Goal: Task Accomplishment & Management: Use online tool/utility

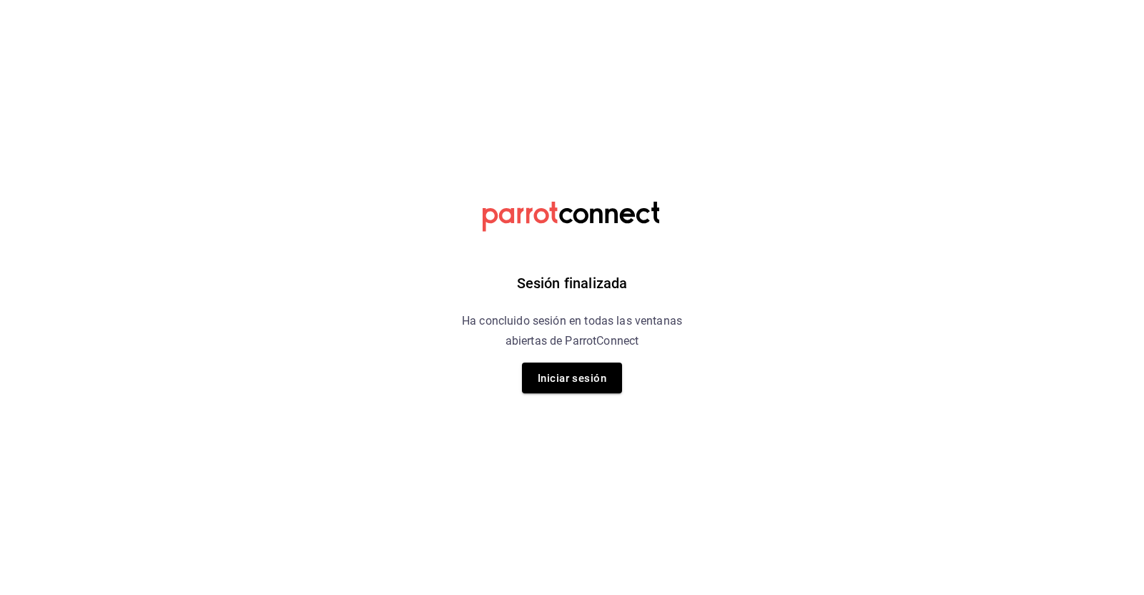
click at [543, 355] on div "Sesión finalizada Ha concluido sesión en todas las ventanas abiertas de ParrotC…" at bounding box center [572, 297] width 361 height 595
click at [556, 375] on font "Iniciar sesión" at bounding box center [572, 378] width 69 height 13
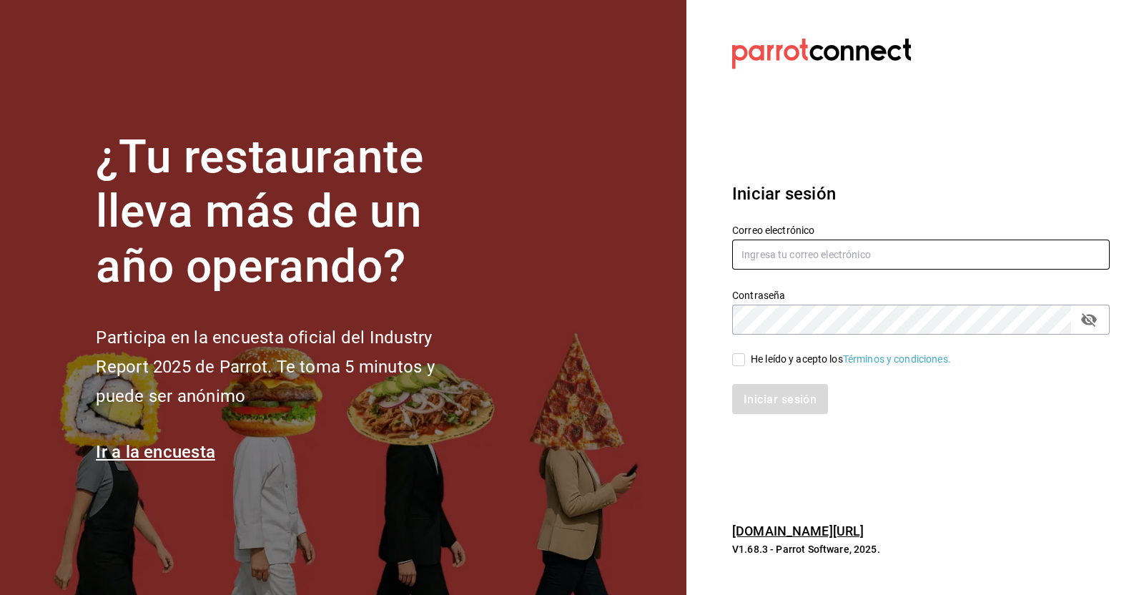
click at [937, 242] on input "text" at bounding box center [921, 255] width 378 height 30
type input "victoria.perez@grupocosteno.com"
click at [739, 360] on input "He leído y acepto los Términos y condiciones." at bounding box center [738, 359] width 13 height 13
checkbox input "true"
click at [780, 400] on font "Iniciar sesión" at bounding box center [780, 400] width 73 height 14
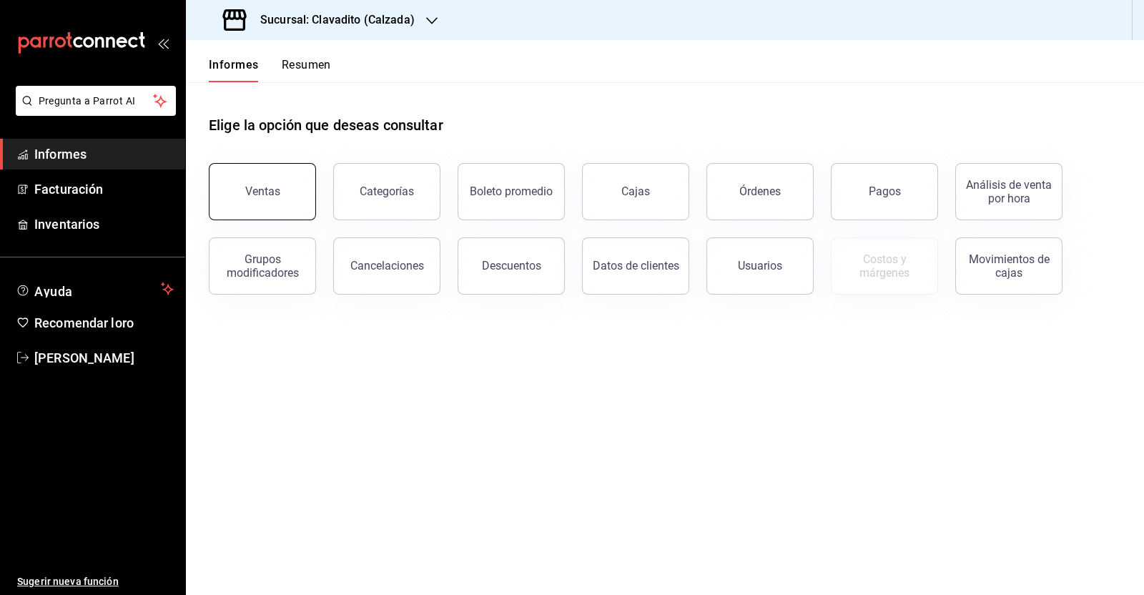
click at [279, 192] on button "Ventas" at bounding box center [262, 191] width 107 height 57
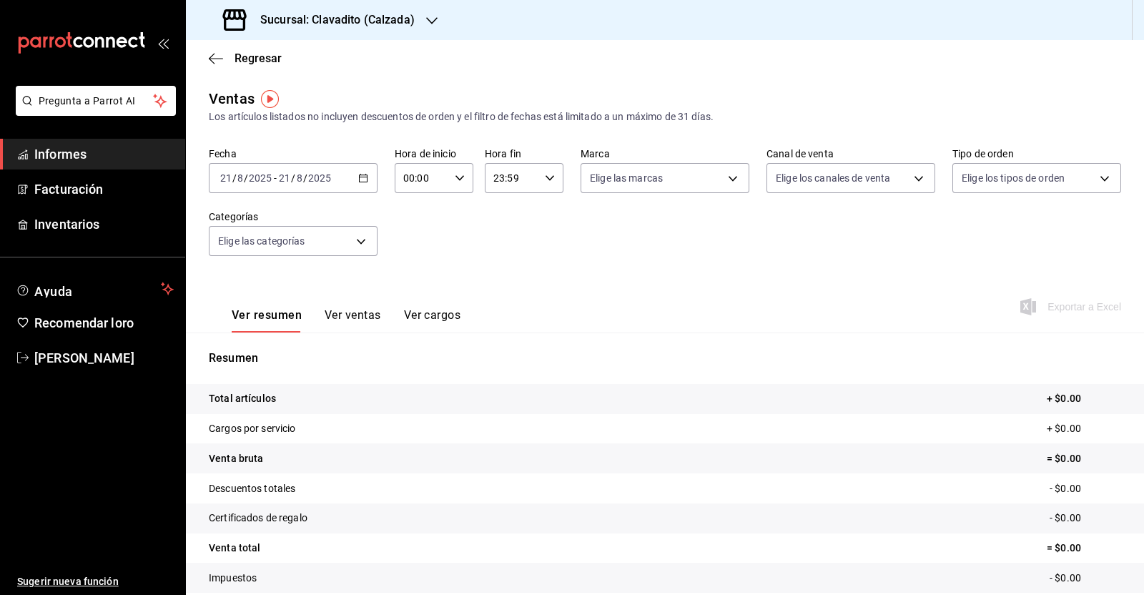
click at [365, 177] on div "[DATE] [DATE] - [DATE] [DATE]" at bounding box center [293, 178] width 169 height 30
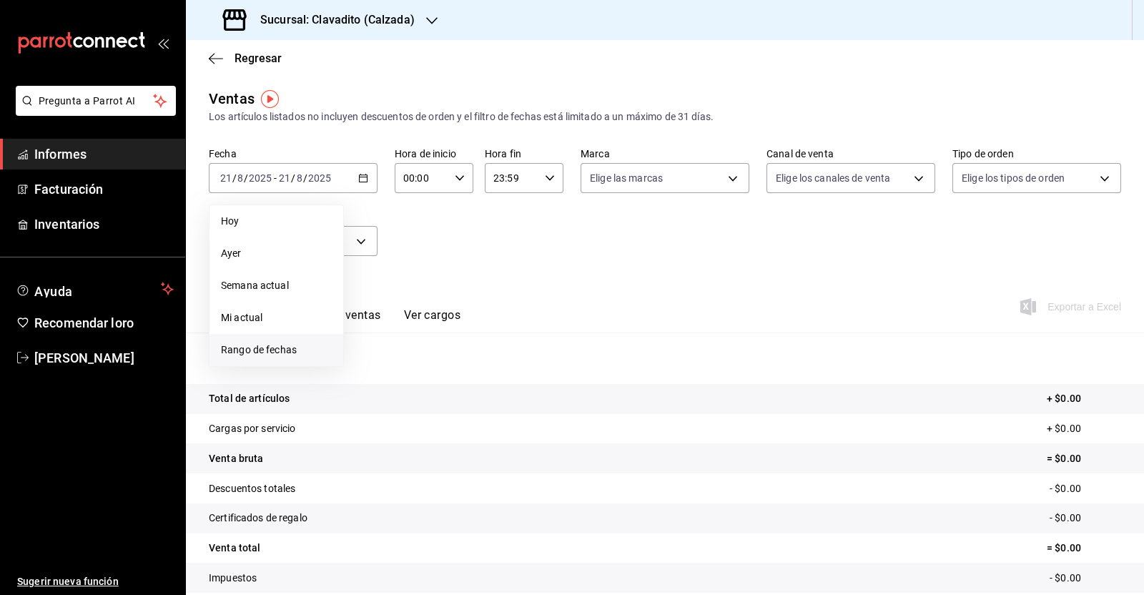
click at [290, 342] on span "Rango de fechas" at bounding box center [276, 349] width 111 height 15
click at [475, 273] on font "1" at bounding box center [475, 273] width 5 height 10
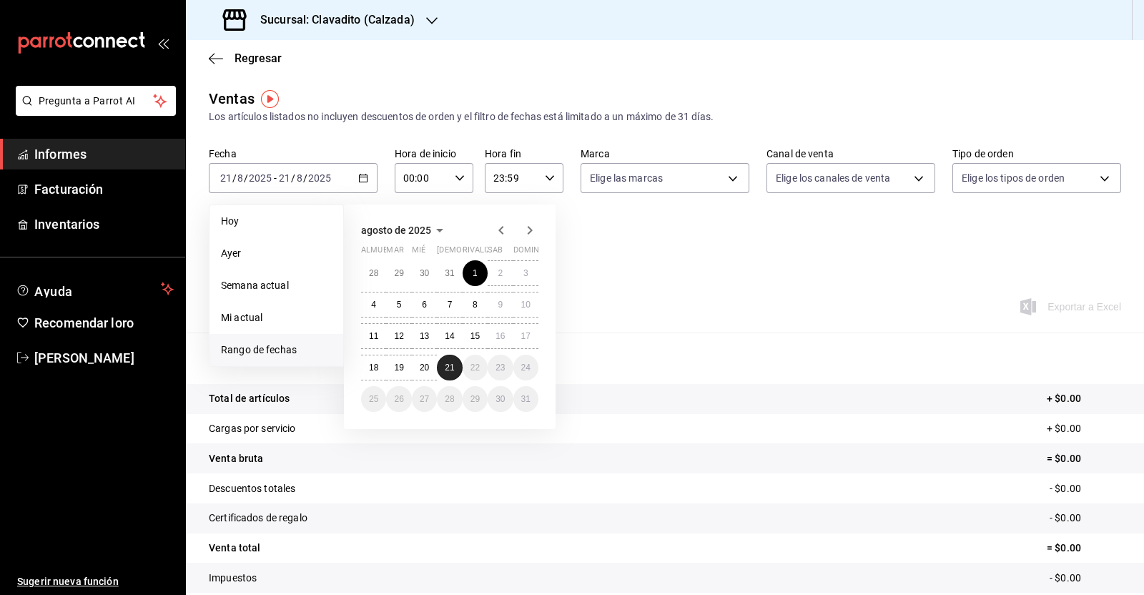
click at [443, 362] on button "21" at bounding box center [449, 368] width 25 height 26
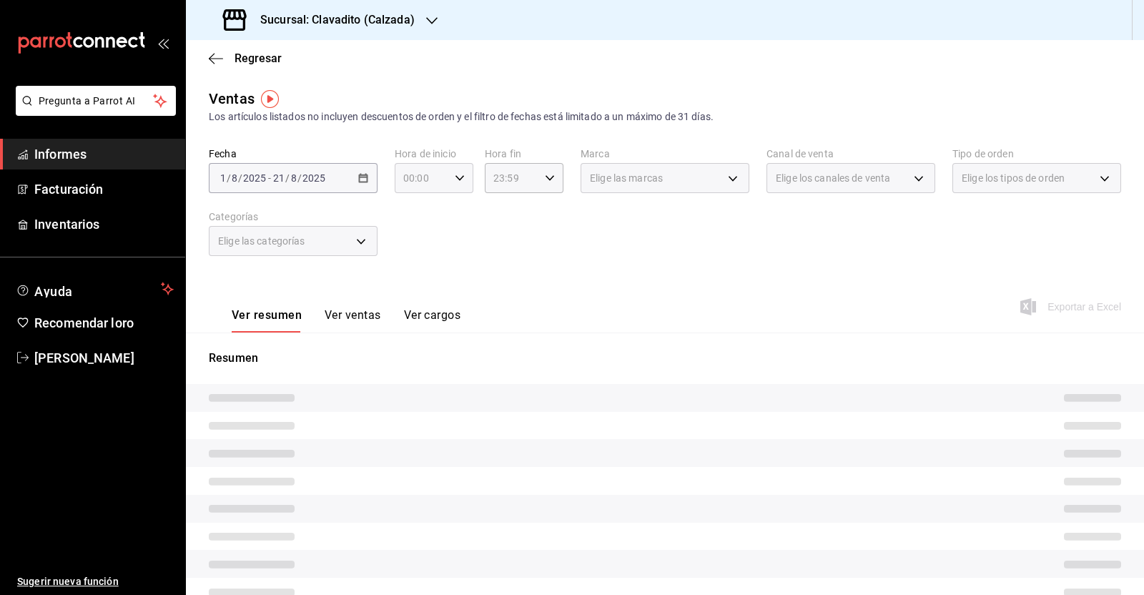
click at [451, 186] on div "00:00 Hora de inicio" at bounding box center [434, 178] width 79 height 30
click at [421, 216] on button "05" at bounding box center [411, 208] width 33 height 29
type input "05:00"
click at [539, 179] on div at bounding box center [572, 297] width 1144 height 595
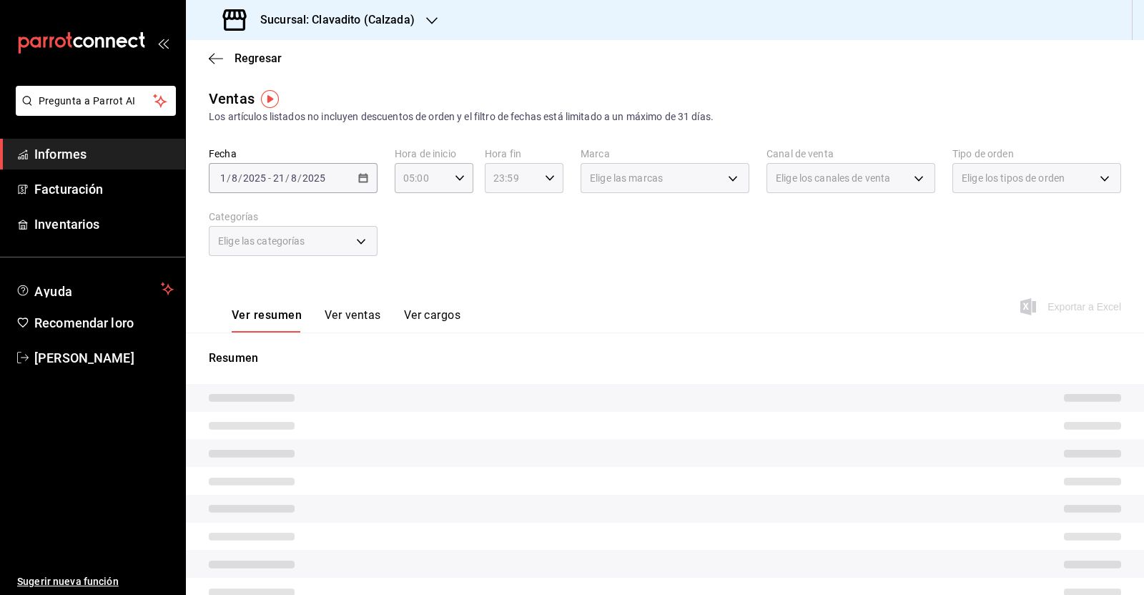
click at [546, 179] on \(Stroke\) "button" at bounding box center [550, 177] width 9 height 5
click at [497, 205] on font "05" at bounding box center [499, 202] width 11 height 11
click at [536, 215] on font "00" at bounding box center [538, 214] width 11 height 11
type input "05:00"
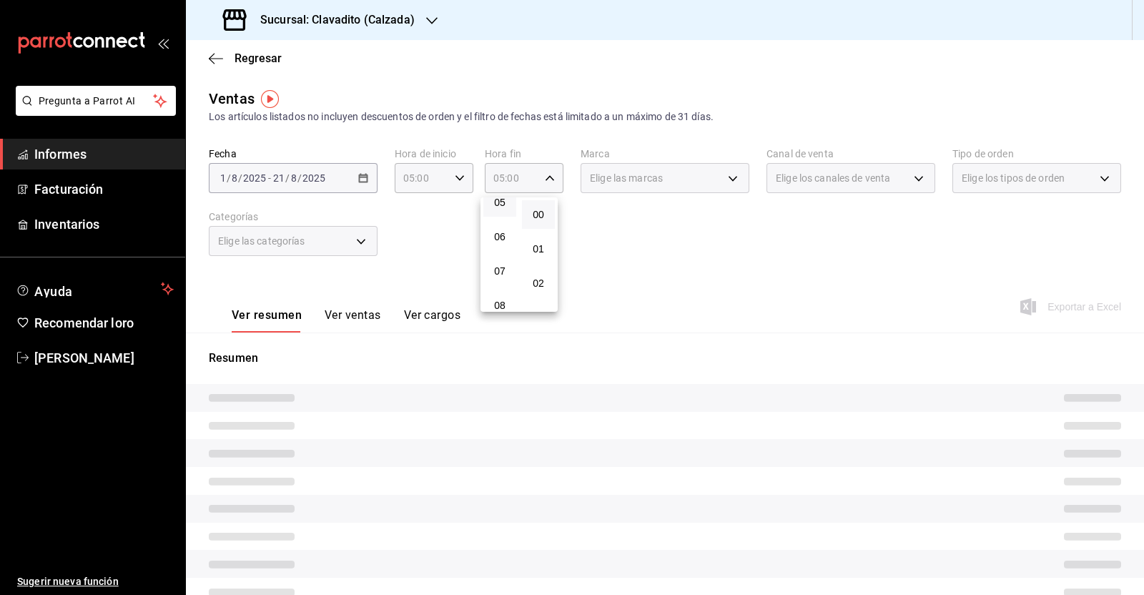
click at [643, 246] on div at bounding box center [572, 297] width 1144 height 595
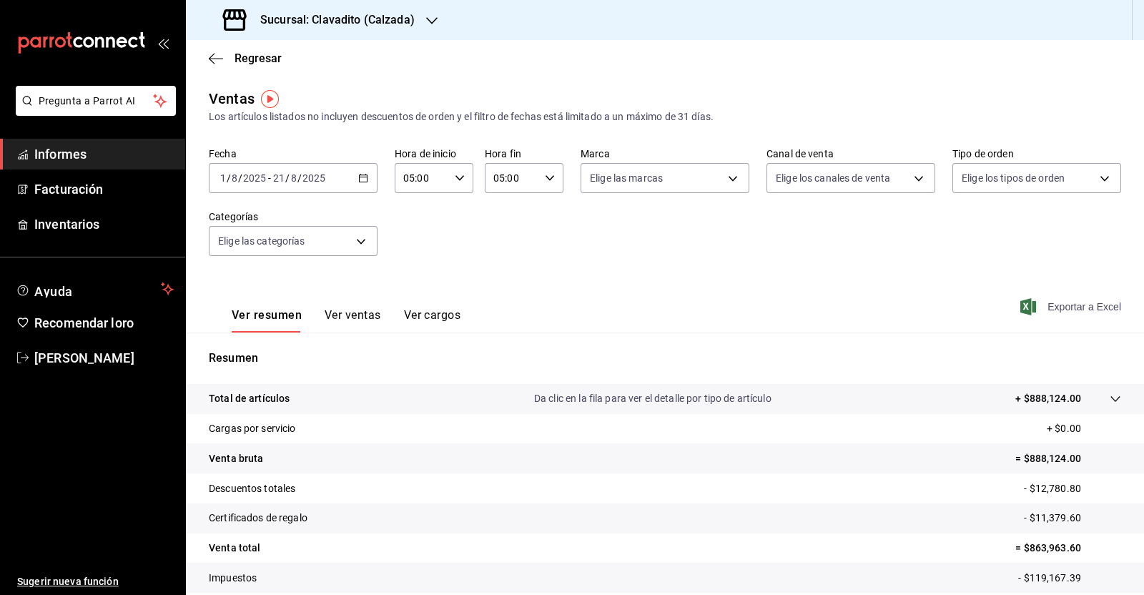
click at [1075, 311] on font "Exportar a Excel" at bounding box center [1084, 306] width 74 height 11
click at [219, 59] on icon "button" at bounding box center [216, 58] width 14 height 13
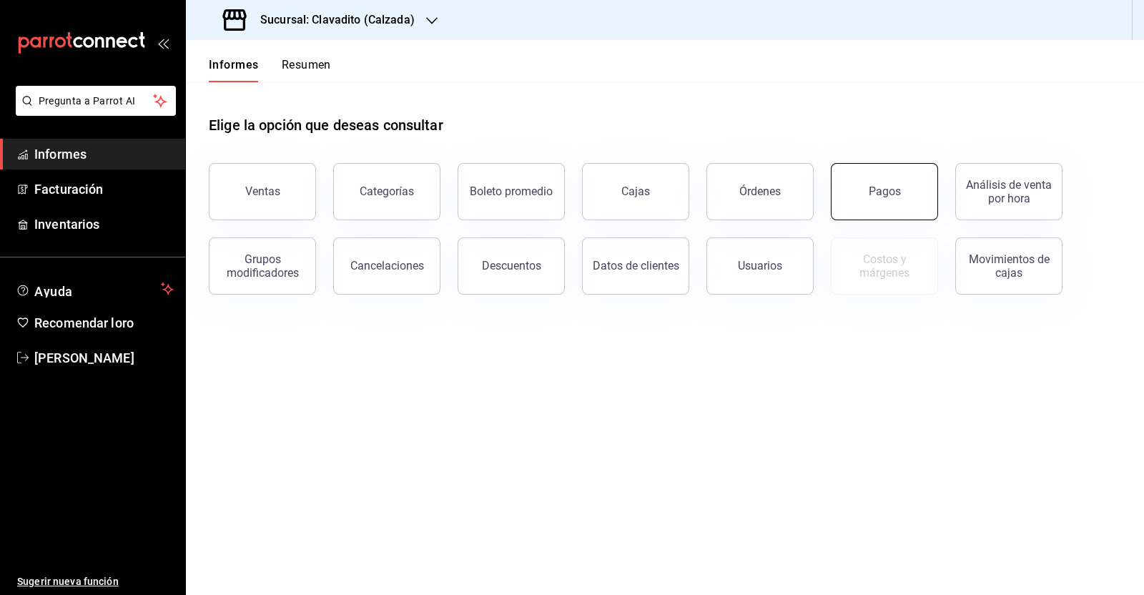
click at [882, 207] on button "Pagos" at bounding box center [884, 191] width 107 height 57
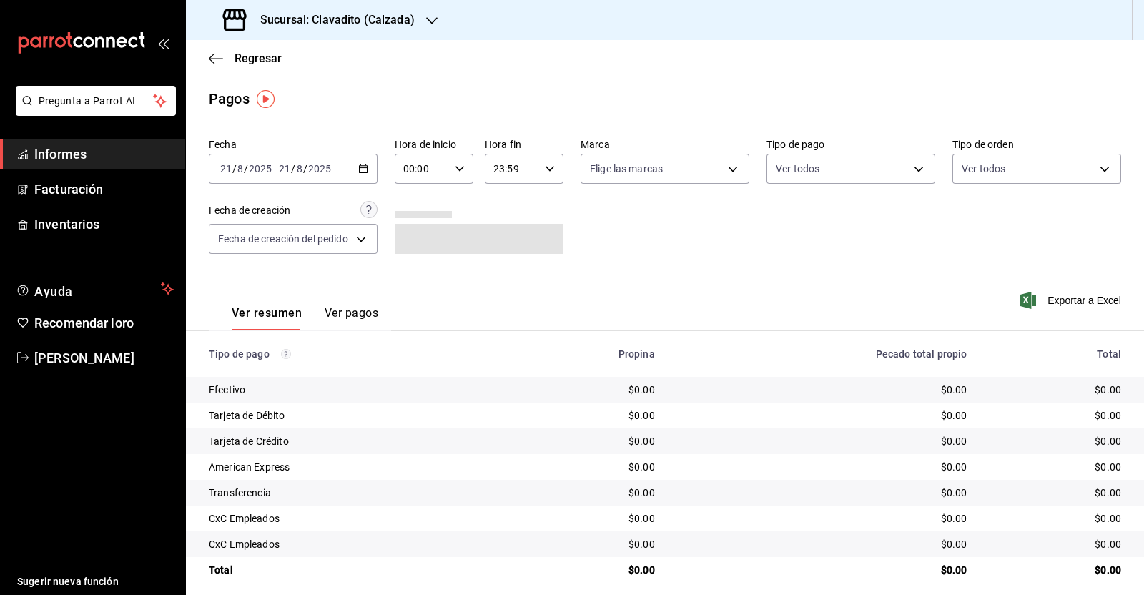
click at [361, 172] on icon "button" at bounding box center [363, 169] width 10 height 10
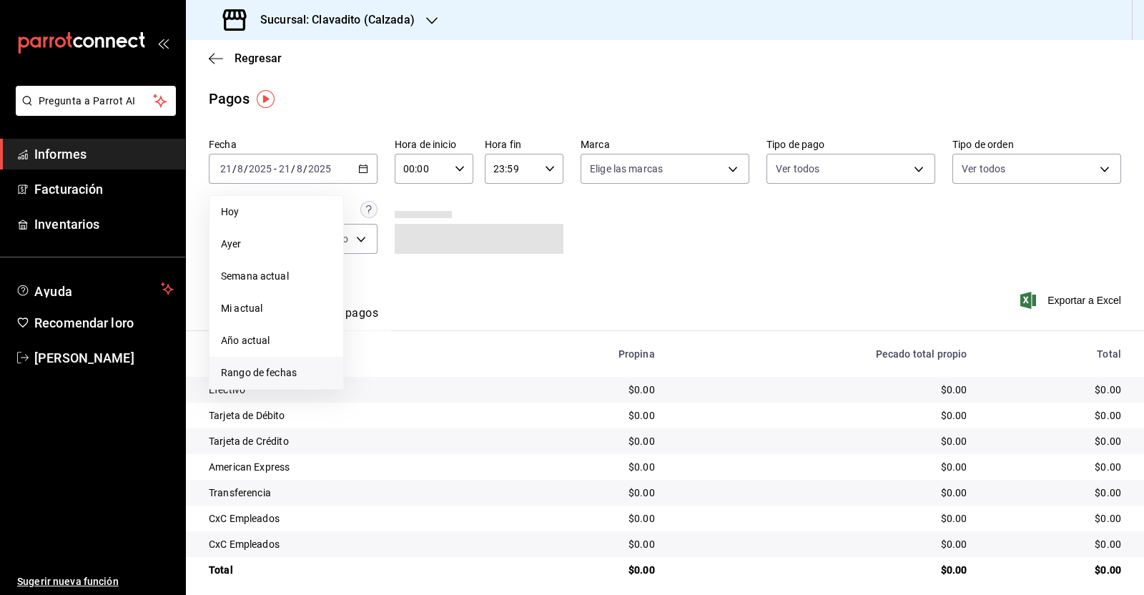
click at [261, 375] on font "Rango de fechas" at bounding box center [259, 372] width 76 height 11
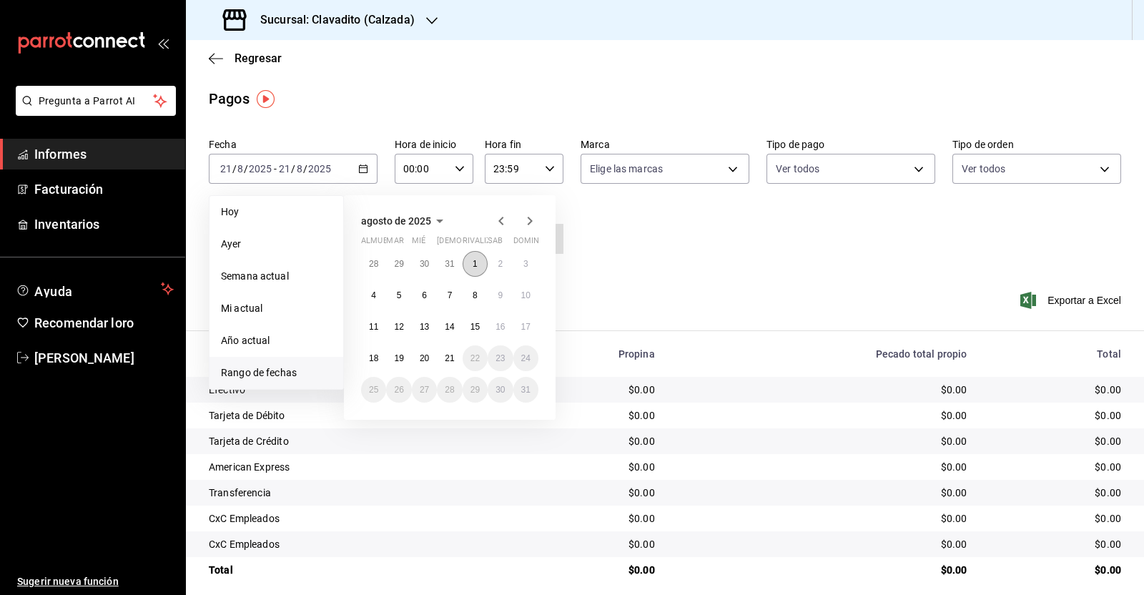
click at [475, 265] on font "1" at bounding box center [475, 264] width 5 height 10
click at [447, 360] on font "21" at bounding box center [449, 358] width 9 height 10
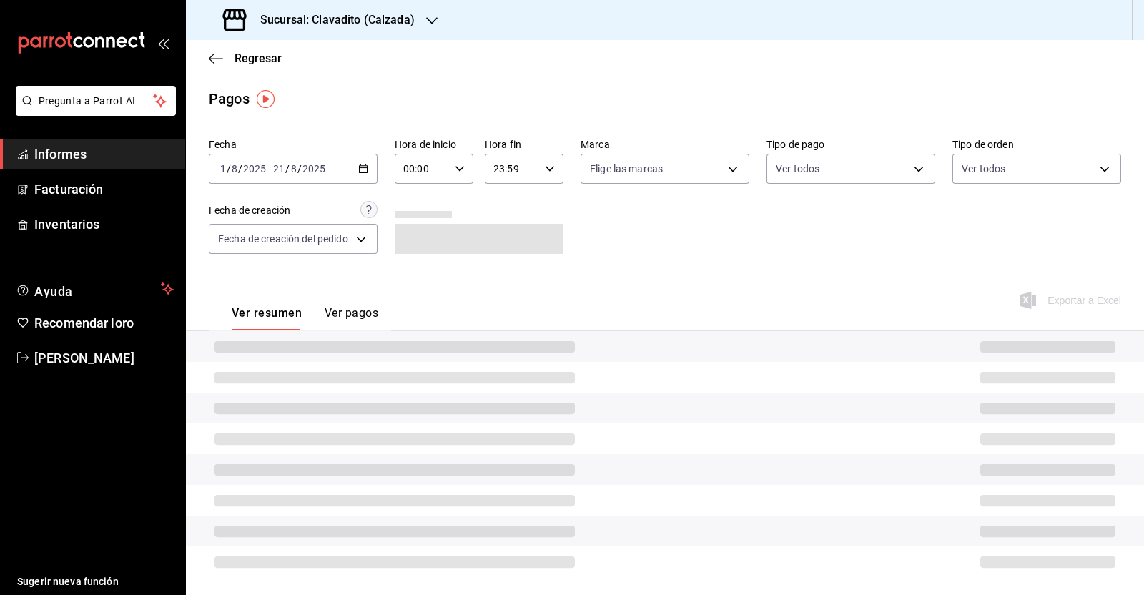
click at [458, 169] on \(Stroke\) "button" at bounding box center [459, 168] width 9 height 5
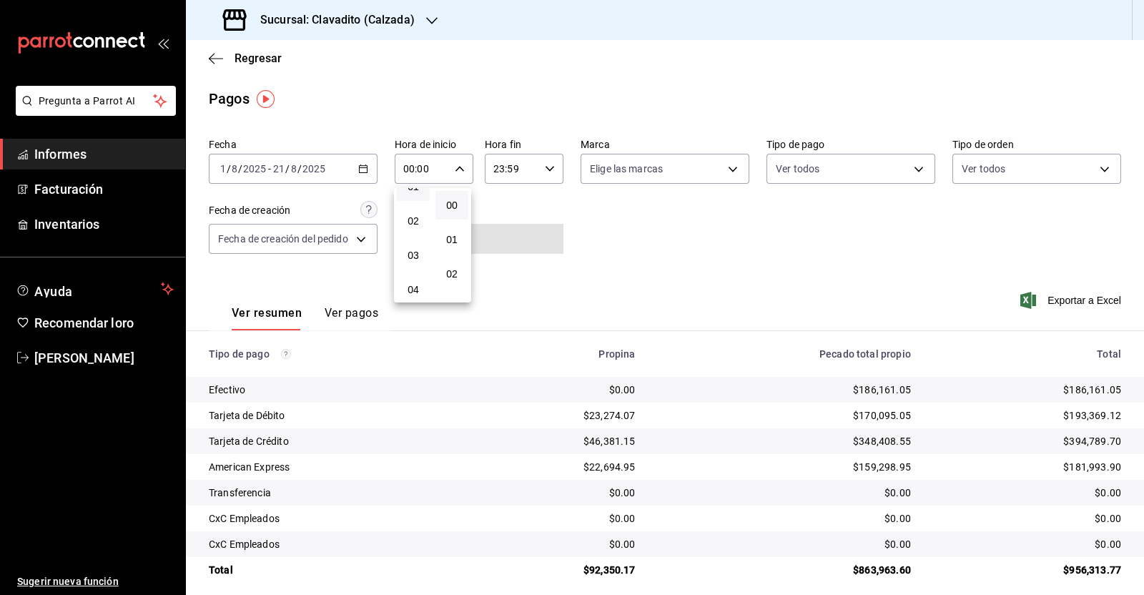
scroll to position [89, 0]
click at [415, 289] on font "05" at bounding box center [413, 287] width 11 height 11
type input "05:00"
click at [542, 173] on div at bounding box center [572, 297] width 1144 height 595
click at [545, 167] on icon "button" at bounding box center [550, 169] width 10 height 10
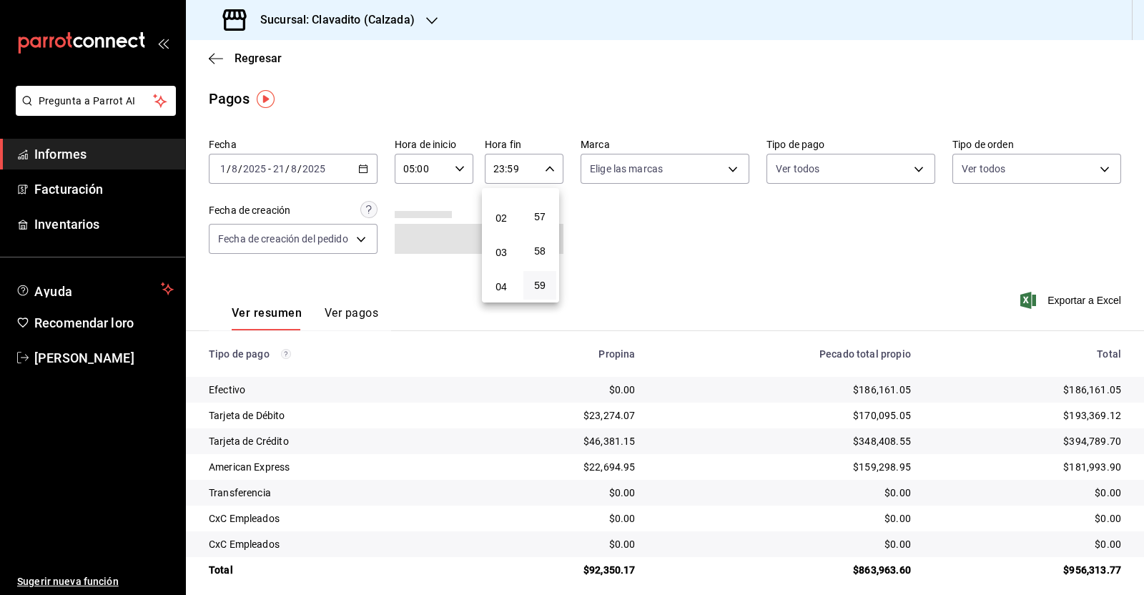
scroll to position [94, 0]
click at [495, 280] on font "05" at bounding box center [500, 282] width 11 height 11
click at [546, 204] on span "00" at bounding box center [540, 204] width 16 height 11
type input "05:00"
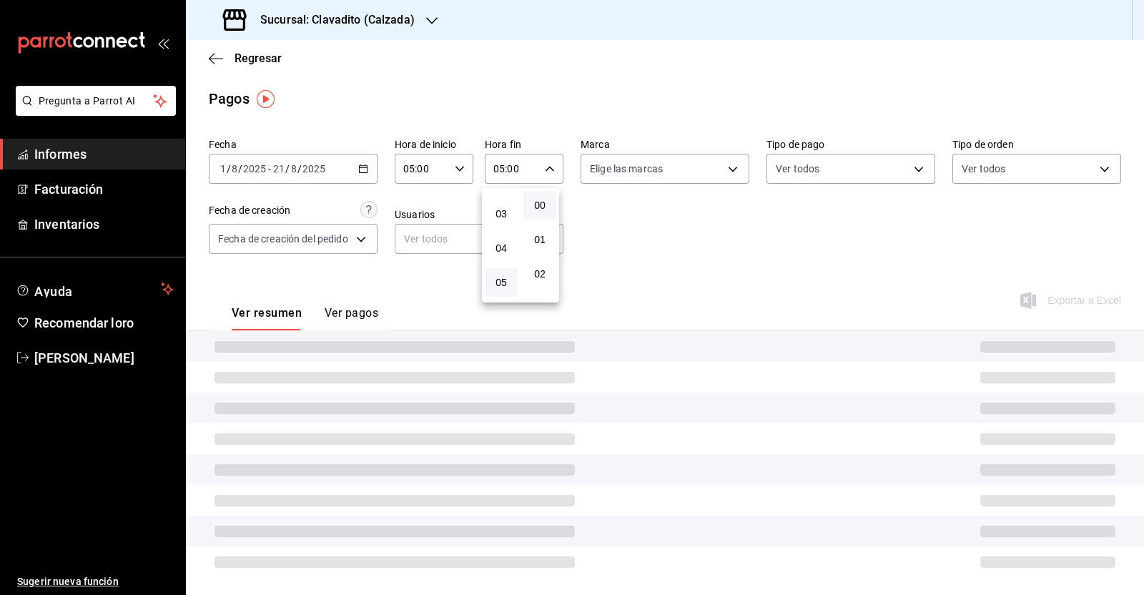
click at [664, 230] on div at bounding box center [572, 297] width 1144 height 595
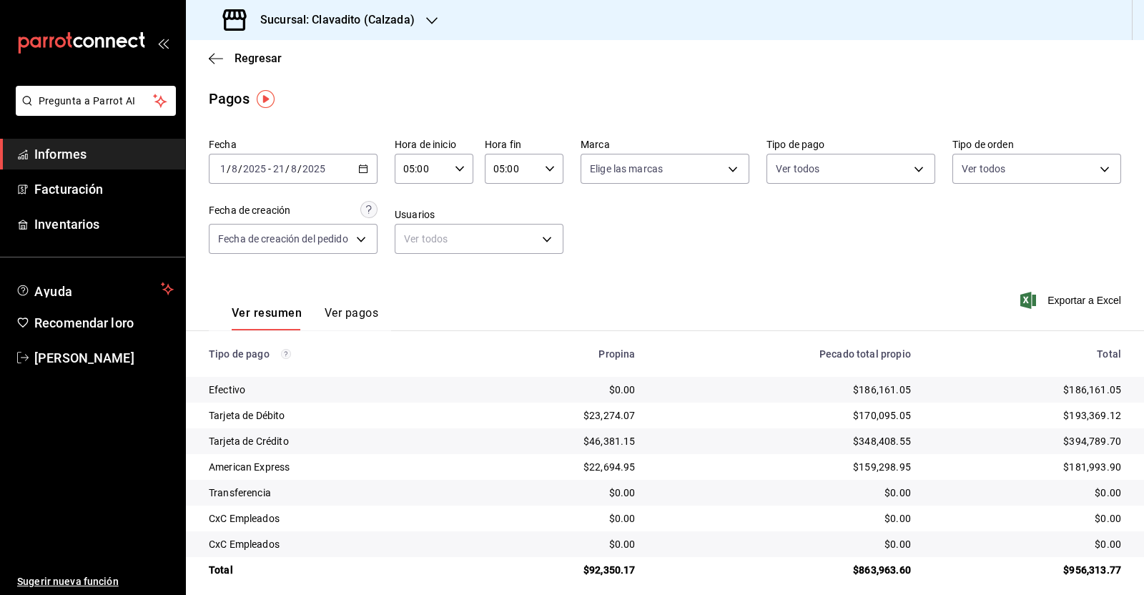
click at [1089, 293] on span "Exportar a Excel" at bounding box center [1072, 300] width 98 height 17
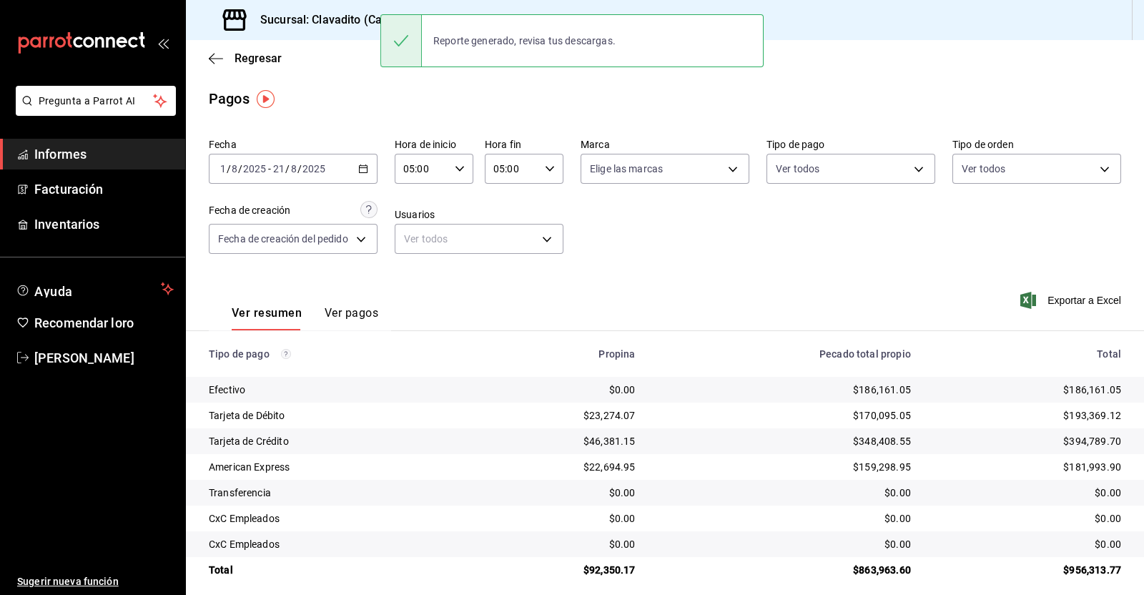
click at [318, 61] on div "Regresar" at bounding box center [665, 58] width 958 height 36
click at [211, 59] on icon "button" at bounding box center [216, 58] width 14 height 1
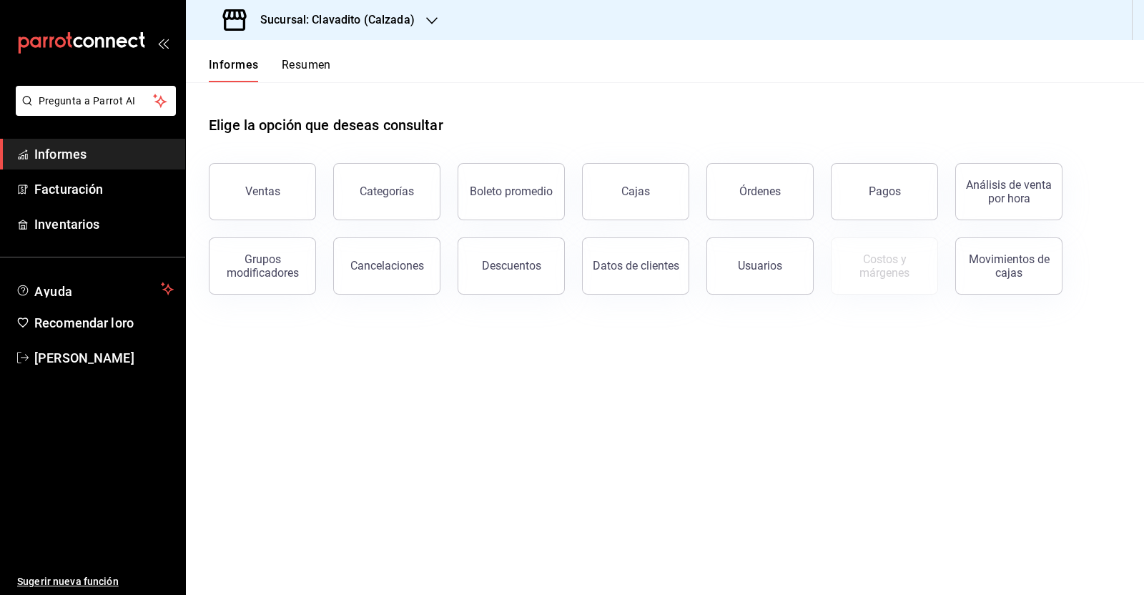
click at [415, 16] on div "Sucursal: Clavadito (Calzada)" at bounding box center [320, 20] width 246 height 40
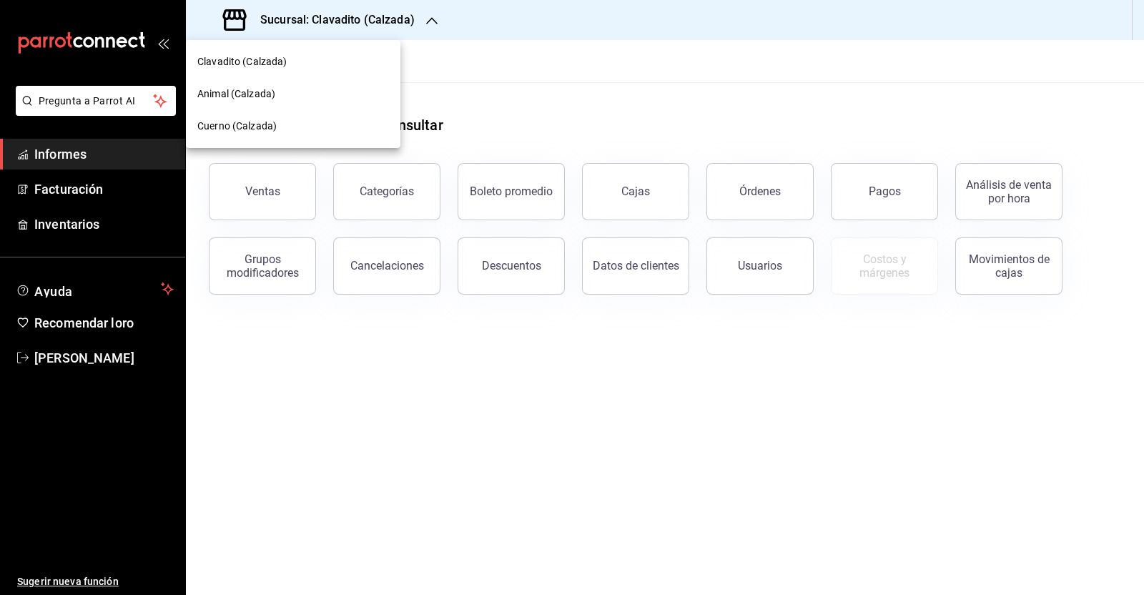
click at [272, 135] on div "Cuerno (Calzada)" at bounding box center [293, 126] width 214 height 32
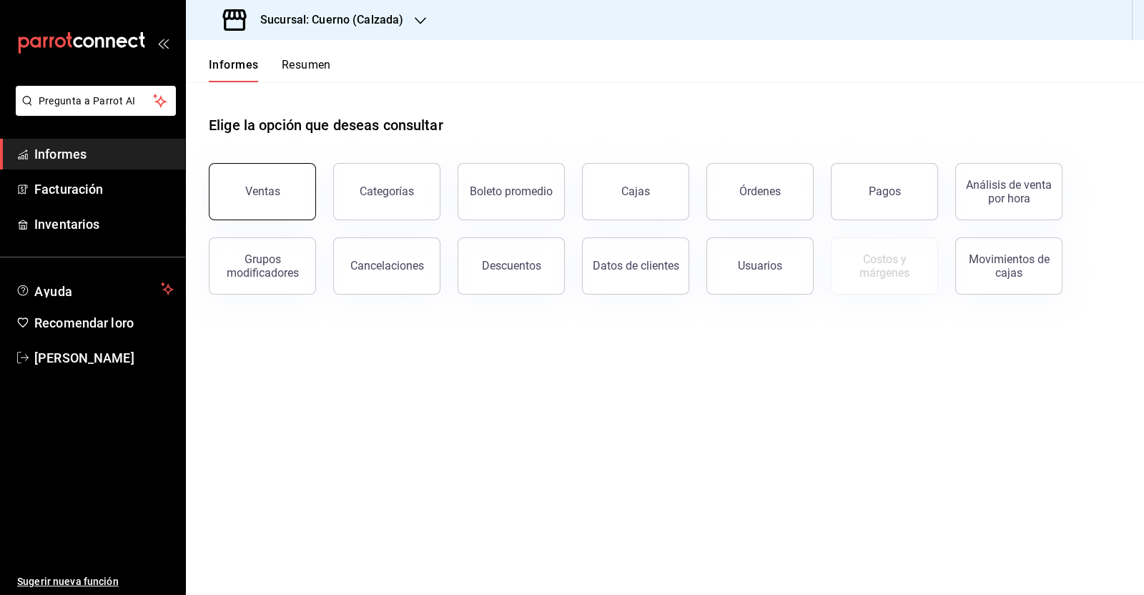
click at [281, 186] on button "Ventas" at bounding box center [262, 191] width 107 height 57
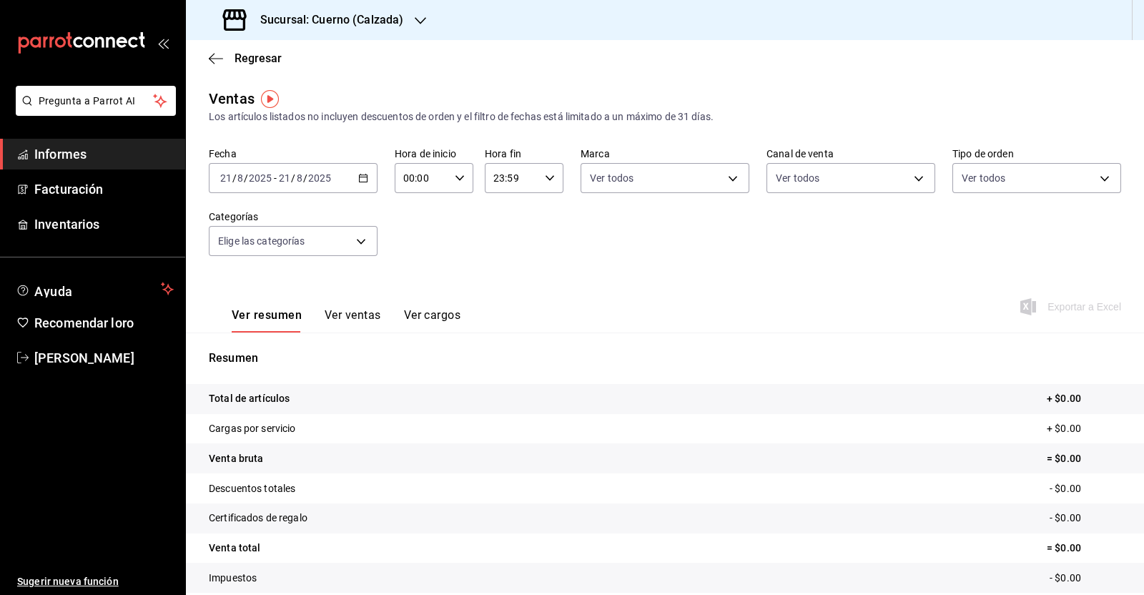
click at [361, 179] on icon "button" at bounding box center [363, 178] width 10 height 10
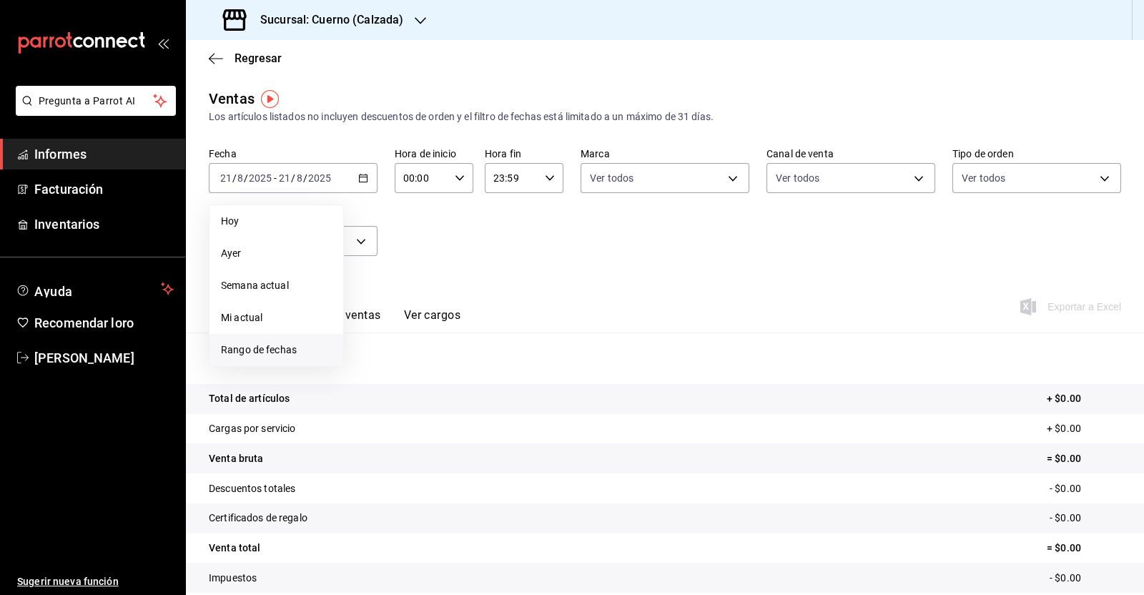
click at [291, 348] on font "Rango de fechas" at bounding box center [259, 349] width 76 height 11
click at [468, 266] on button "1" at bounding box center [475, 273] width 25 height 26
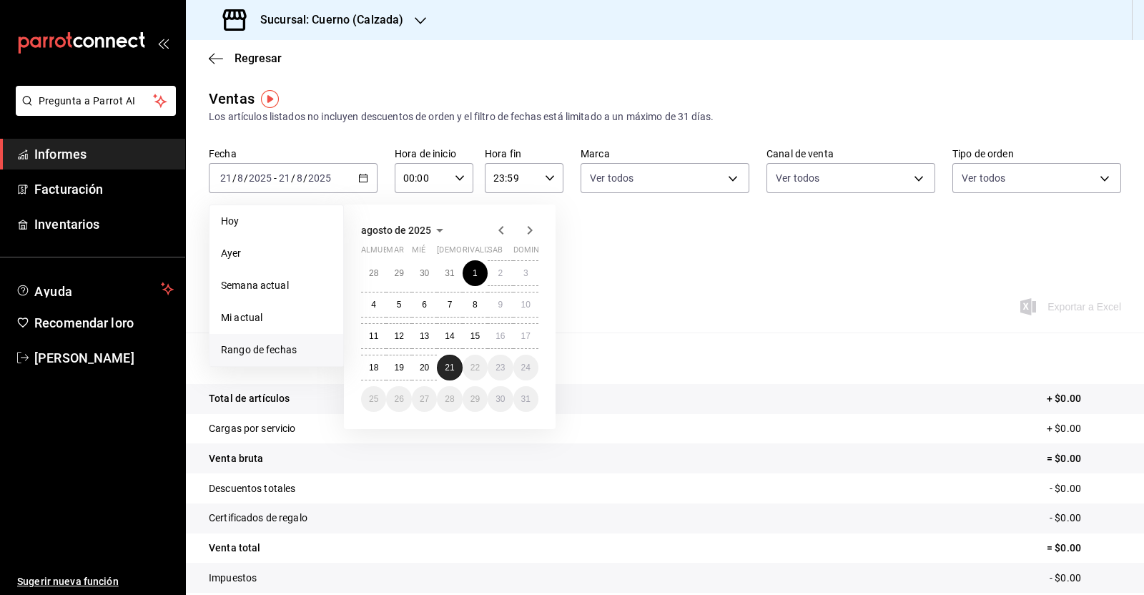
click at [445, 374] on button "21" at bounding box center [449, 368] width 25 height 26
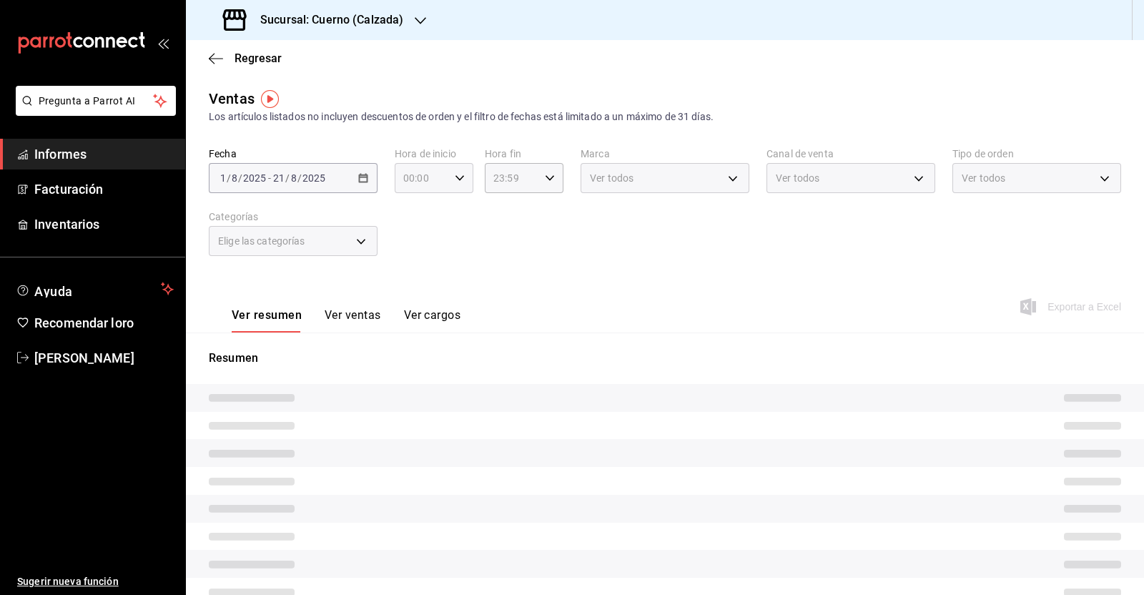
click at [455, 182] on icon "button" at bounding box center [460, 178] width 10 height 10
click at [408, 295] on font "05" at bounding box center [410, 297] width 11 height 11
type input "05:00"
click at [538, 178] on div at bounding box center [572, 297] width 1144 height 595
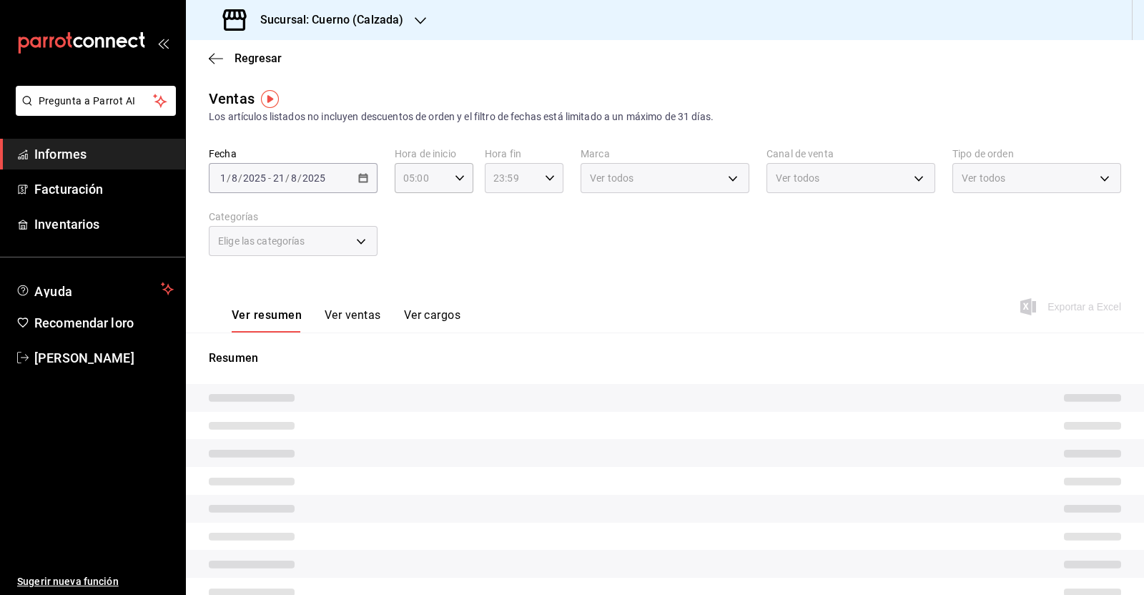
click at [546, 177] on icon "button" at bounding box center [550, 178] width 10 height 10
click at [497, 205] on font "05" at bounding box center [499, 202] width 11 height 11
click at [545, 212] on span "00" at bounding box center [539, 214] width 16 height 11
type input "05:00"
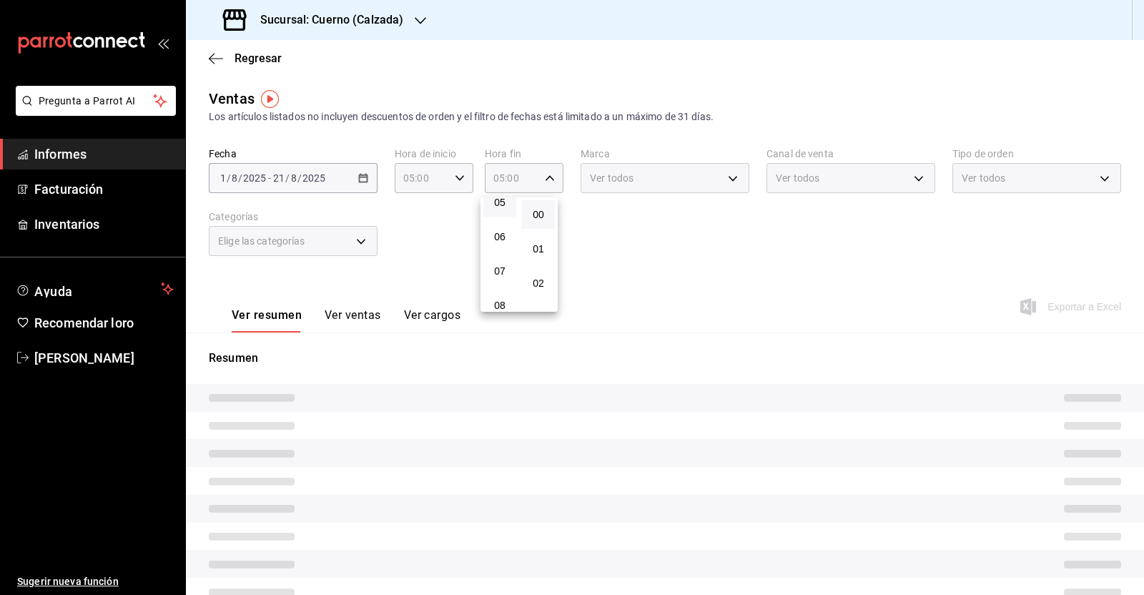
click at [612, 255] on div at bounding box center [572, 297] width 1144 height 595
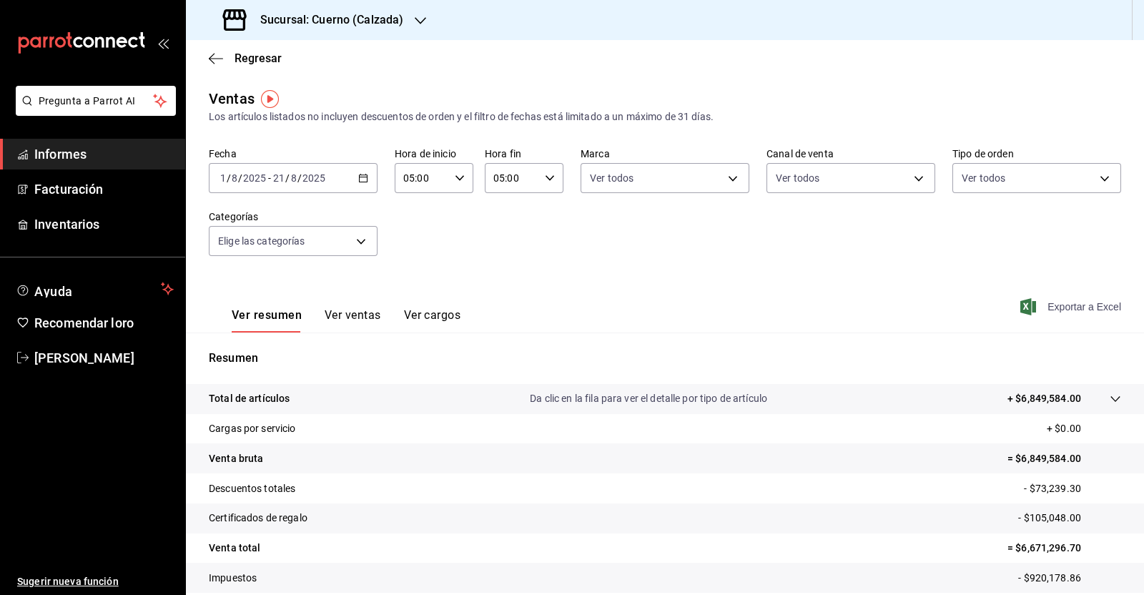
click at [1069, 305] on font "Exportar a Excel" at bounding box center [1084, 306] width 74 height 11
click at [217, 49] on div "Regresar" at bounding box center [665, 58] width 958 height 36
click at [211, 66] on div "Regresar" at bounding box center [665, 58] width 958 height 36
click at [214, 61] on icon "button" at bounding box center [216, 58] width 14 height 13
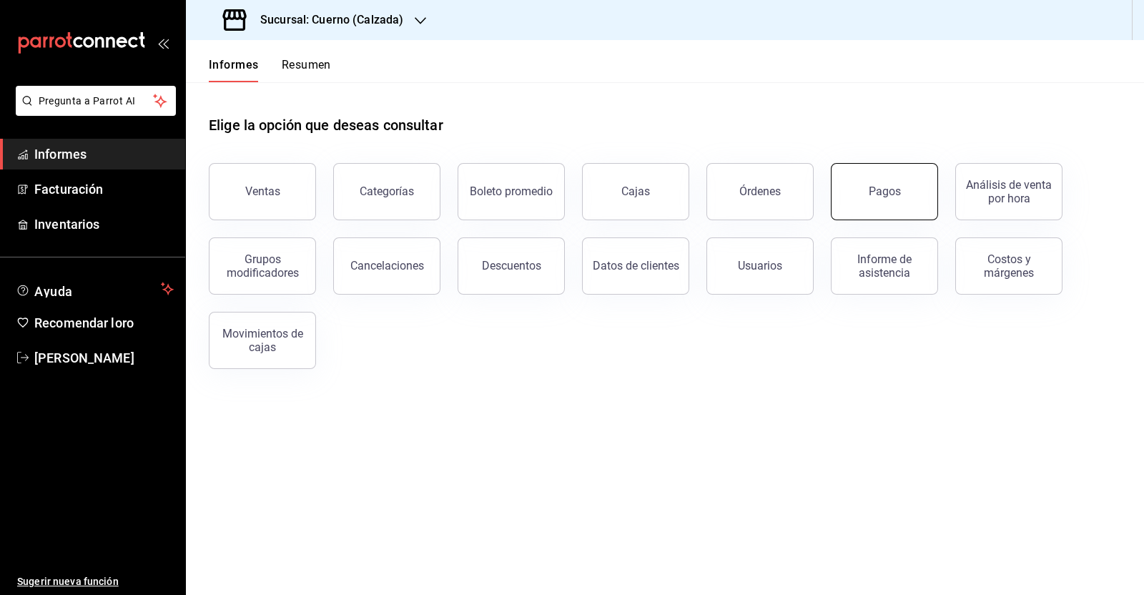
click at [918, 199] on button "Pagos" at bounding box center [884, 191] width 107 height 57
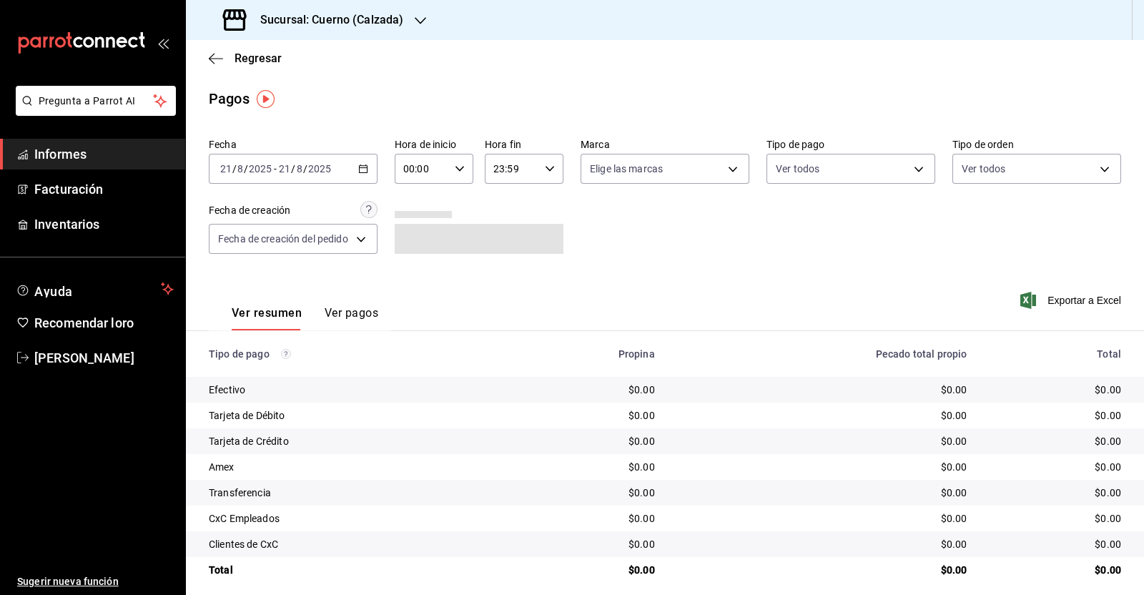
click at [364, 169] on icon "button" at bounding box center [363, 169] width 10 height 10
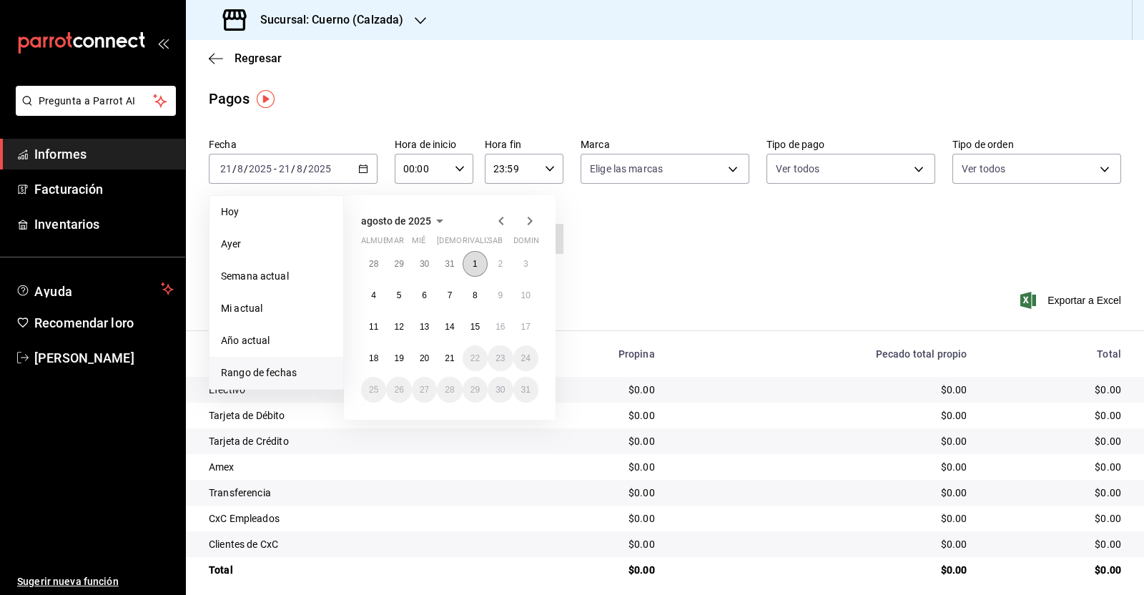
click at [475, 260] on font "1" at bounding box center [475, 264] width 5 height 10
click at [443, 363] on button "21" at bounding box center [449, 358] width 25 height 26
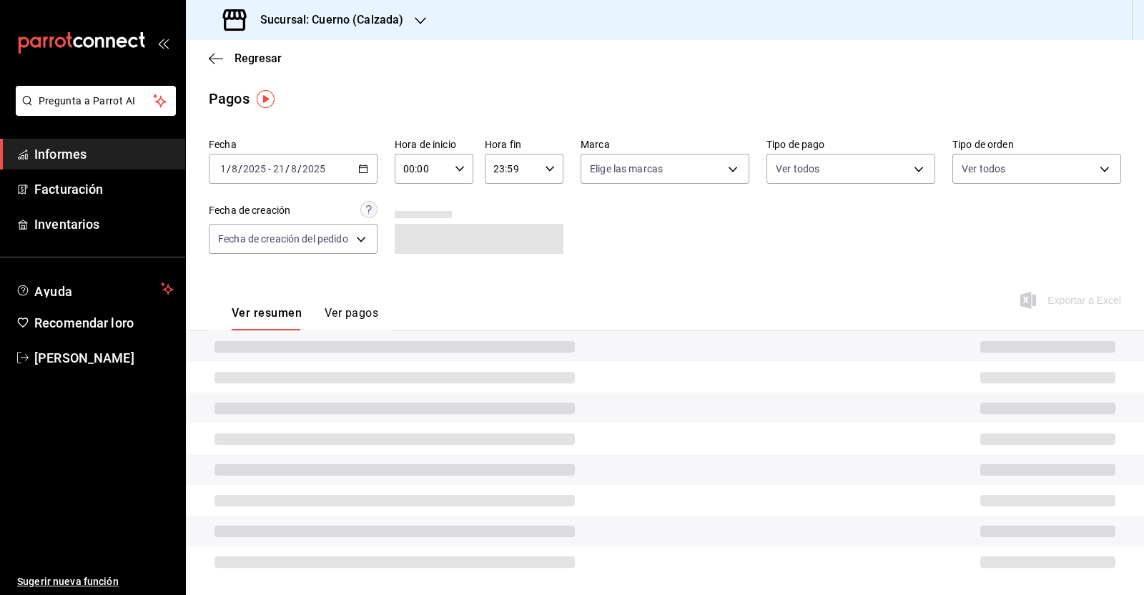
click at [461, 170] on icon "button" at bounding box center [460, 169] width 10 height 10
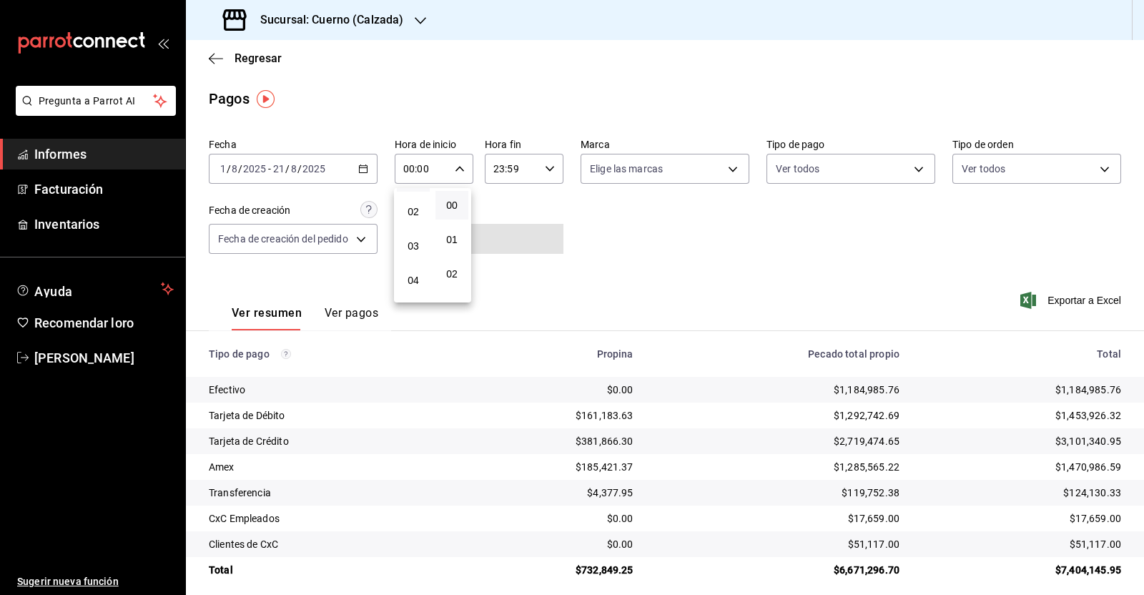
scroll to position [89, 0]
click at [412, 289] on font "05" at bounding box center [413, 287] width 11 height 11
type input "05:00"
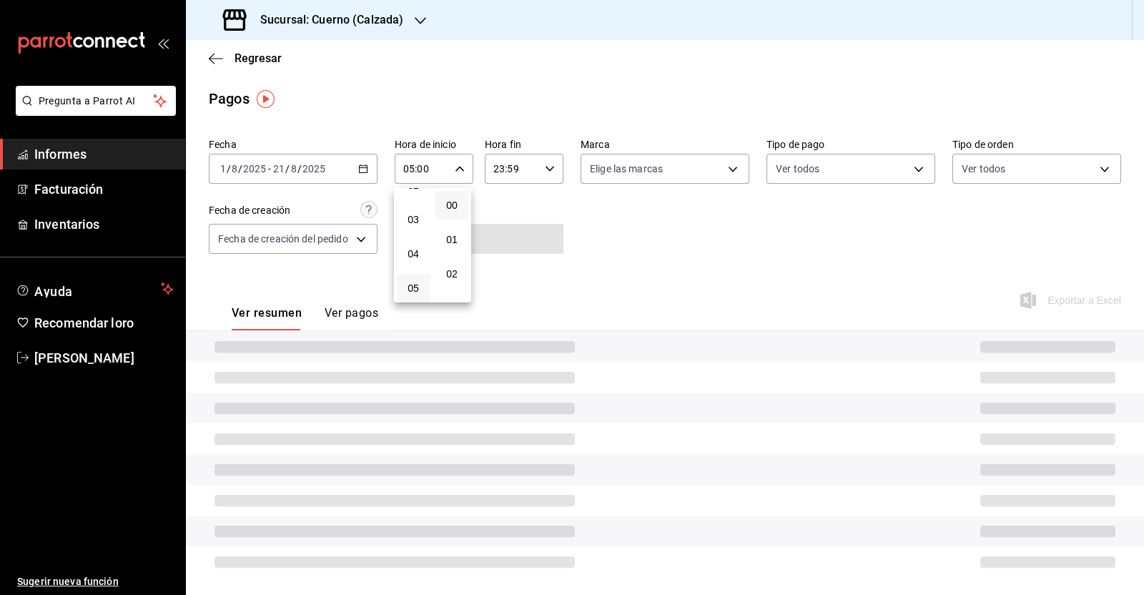
click at [546, 165] on div at bounding box center [572, 297] width 1144 height 595
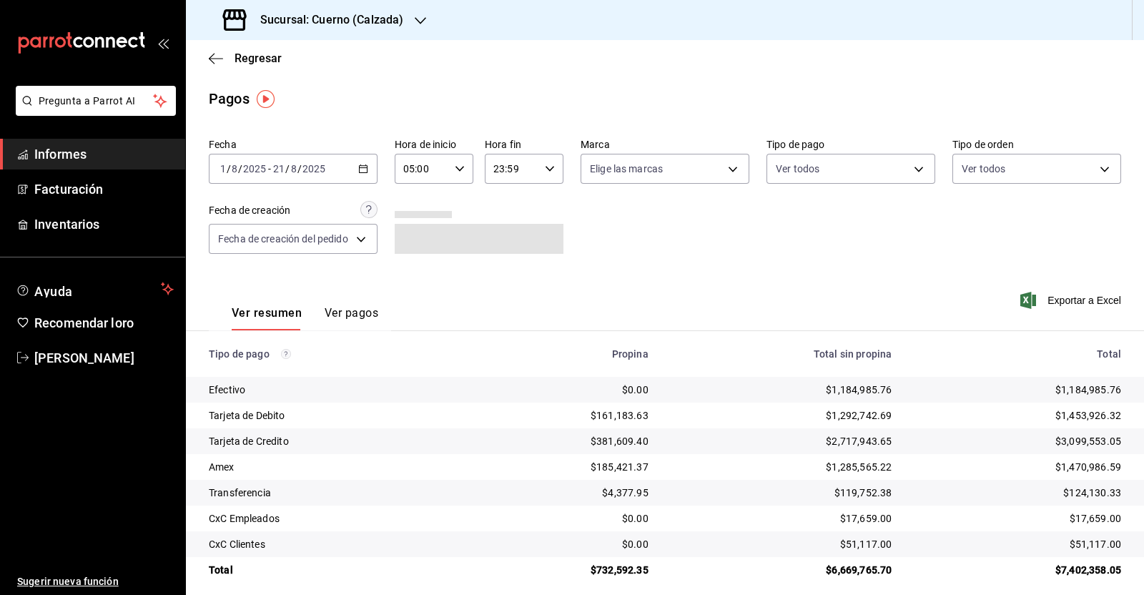
click at [546, 170] on \(Stroke\) "button" at bounding box center [550, 168] width 9 height 5
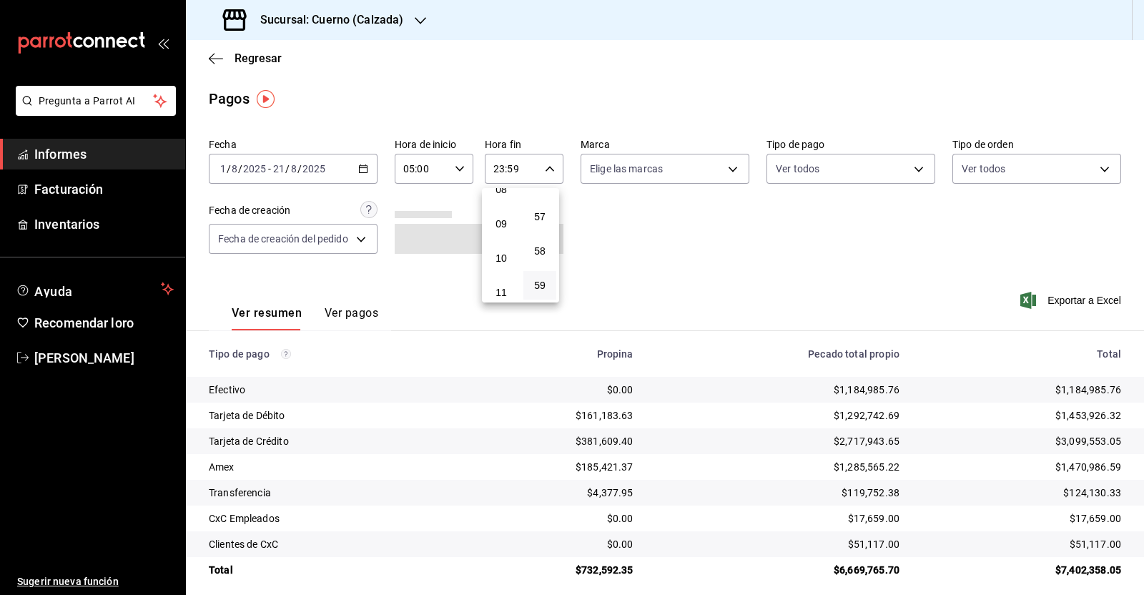
scroll to position [184, 0]
click at [509, 204] on button "05" at bounding box center [501, 193] width 33 height 29
click at [536, 204] on font "00" at bounding box center [539, 204] width 11 height 11
type input "05:00"
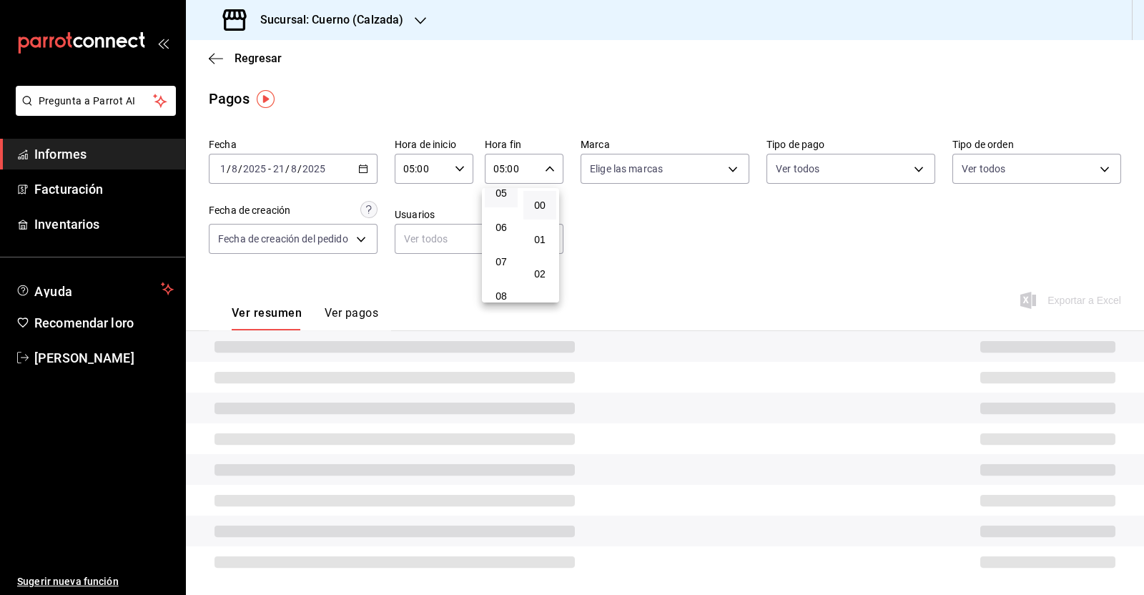
click at [653, 245] on div at bounding box center [572, 297] width 1144 height 595
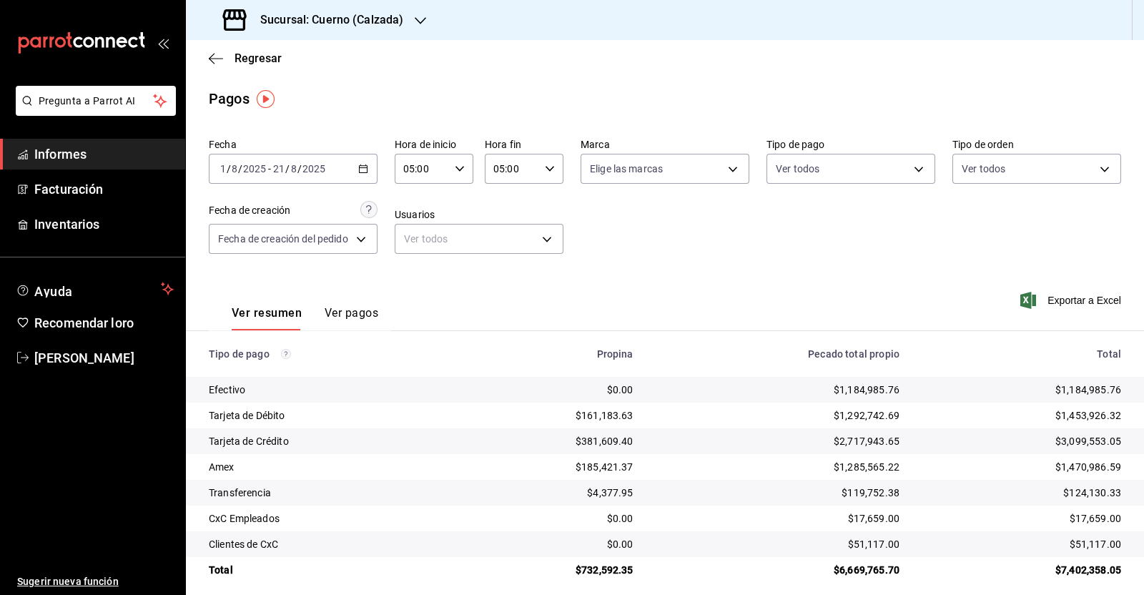
click at [650, 246] on div "Fecha [DATE] [DATE] - [DATE] [DATE] Hora de inicio 05:00 Hora de inicio Hora fi…" at bounding box center [665, 201] width 912 height 139
click at [1059, 305] on font "Exportar a Excel" at bounding box center [1084, 300] width 74 height 11
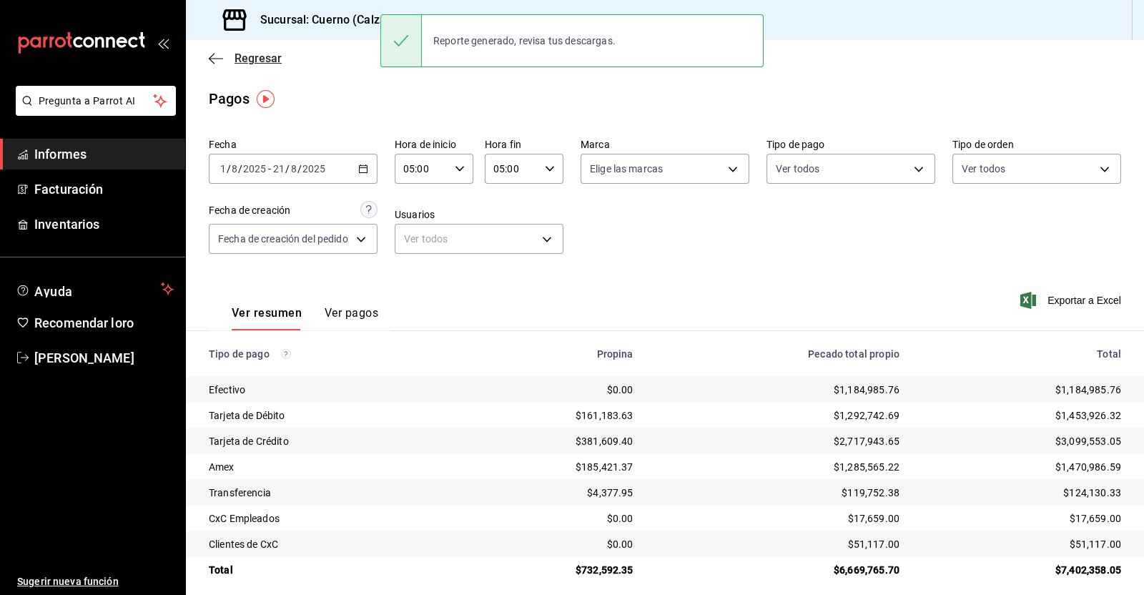
click at [218, 60] on icon "button" at bounding box center [216, 58] width 14 height 13
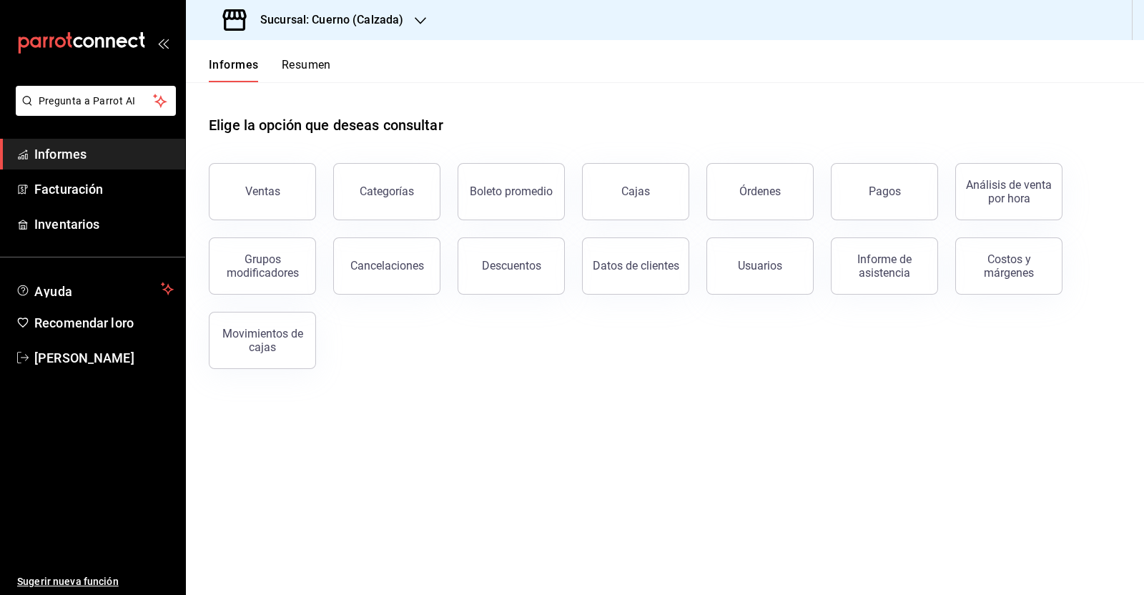
click at [386, 14] on font "Sucursal: Cuerno (Calzada)" at bounding box center [331, 20] width 143 height 14
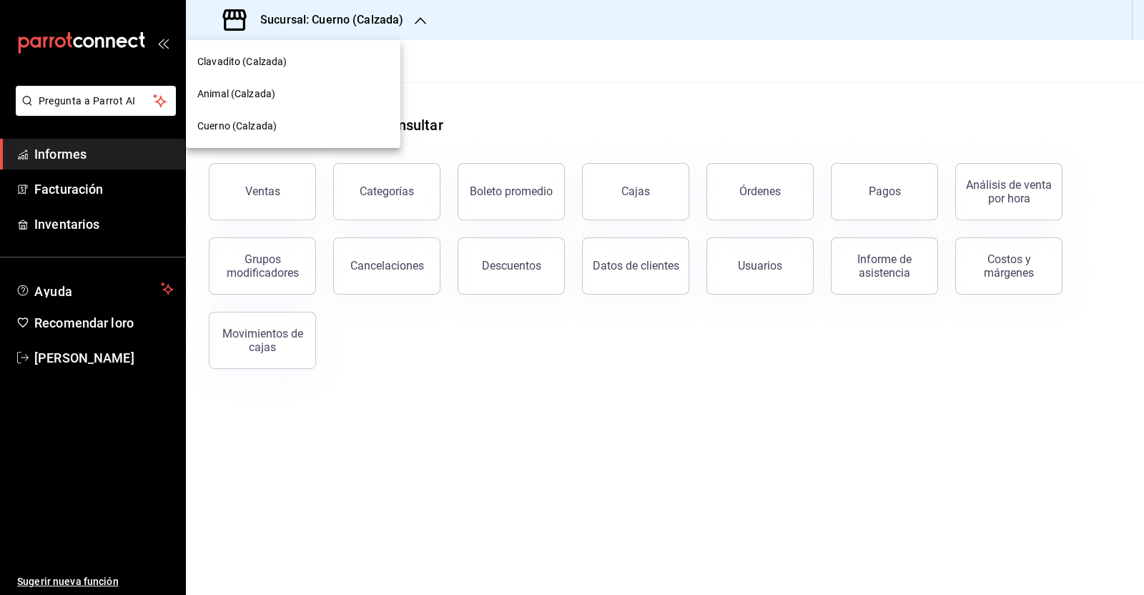
click at [280, 91] on div "Animal (Calzada)" at bounding box center [293, 94] width 192 height 15
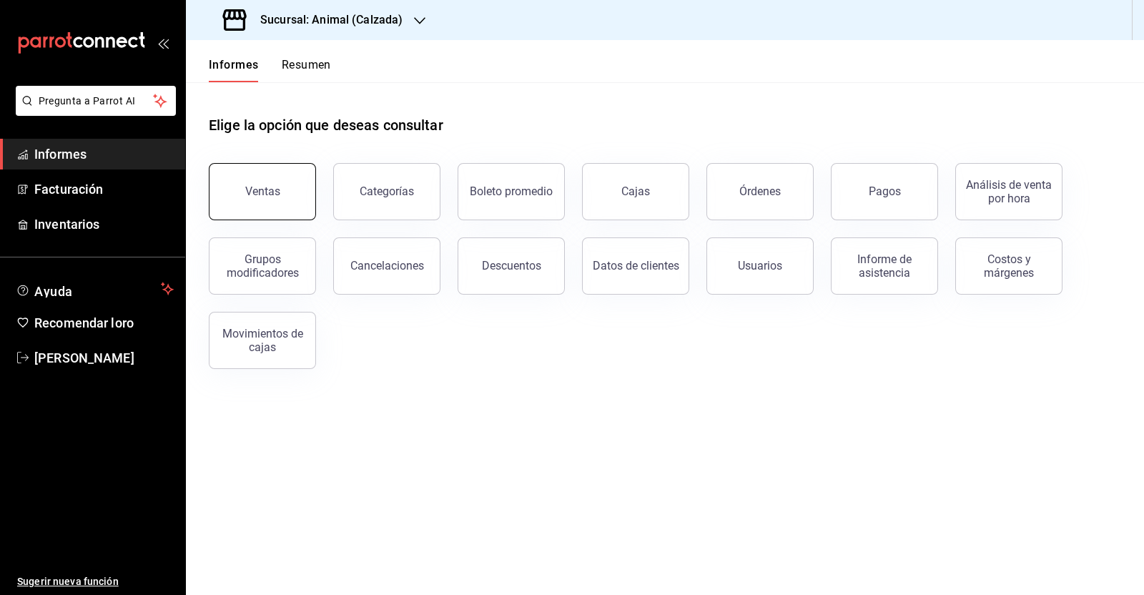
click at [284, 197] on button "Ventas" at bounding box center [262, 191] width 107 height 57
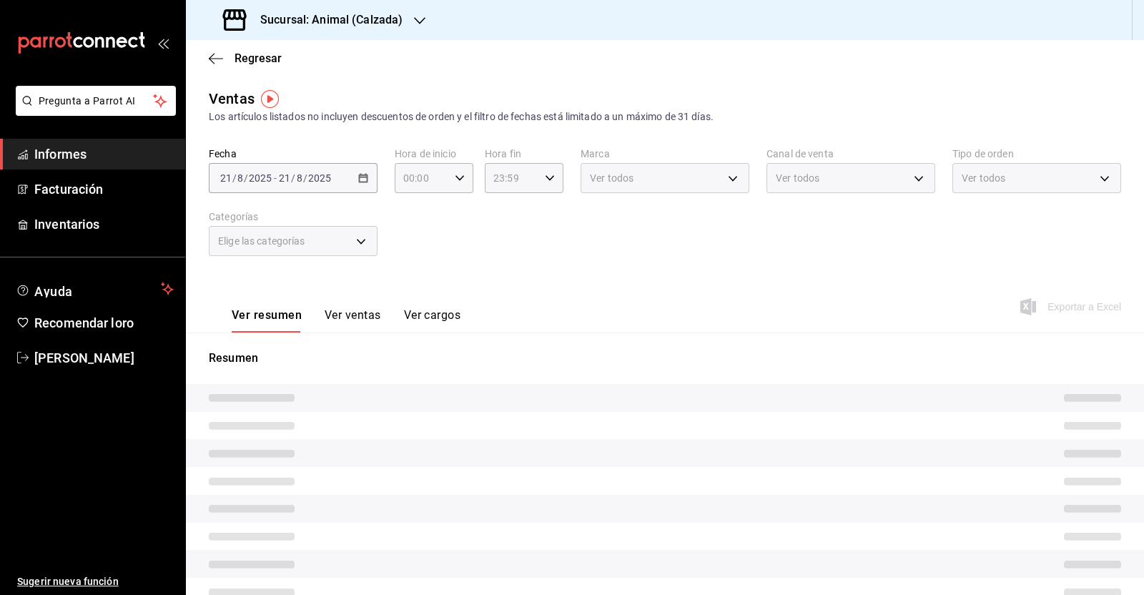
click at [366, 177] on div "[DATE] [DATE] - [DATE] [DATE]" at bounding box center [293, 178] width 169 height 30
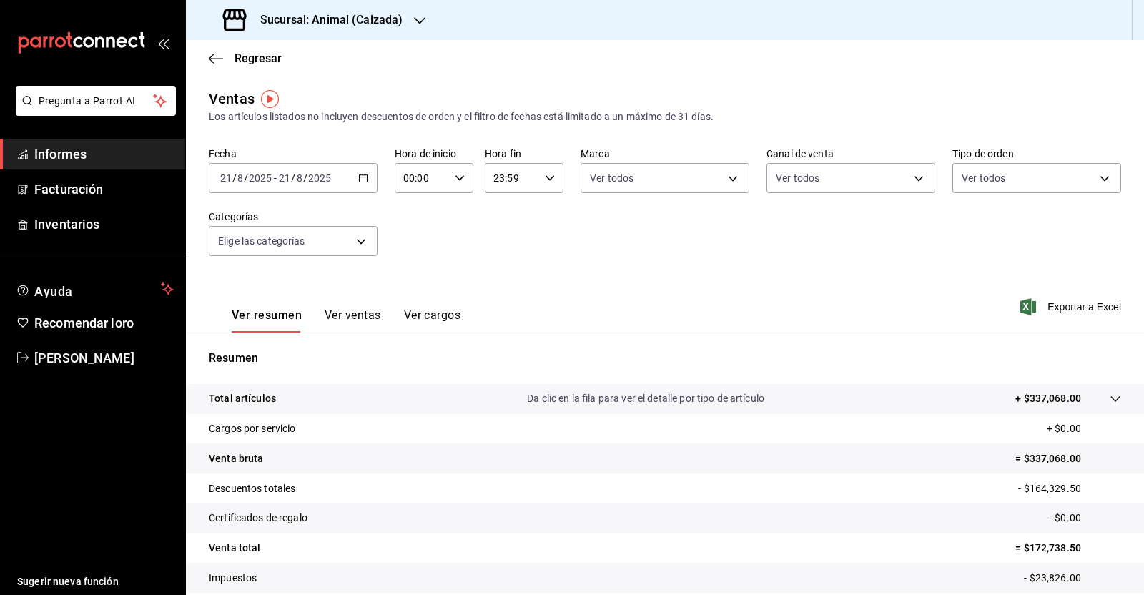
click at [362, 179] on icon "button" at bounding box center [363, 178] width 10 height 10
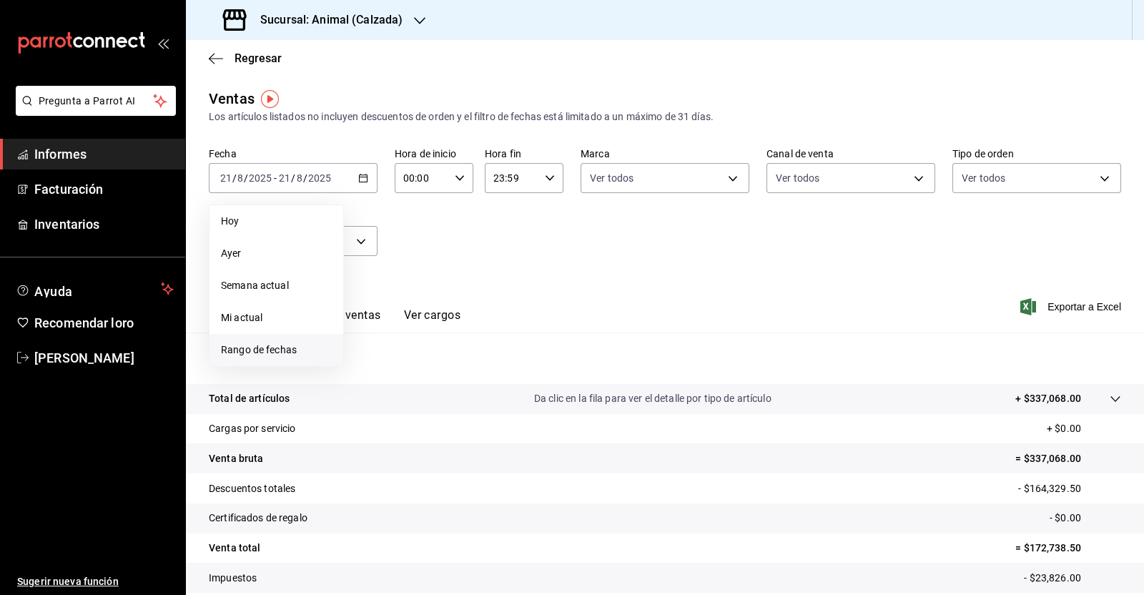
click at [287, 352] on font "Rango de fechas" at bounding box center [259, 349] width 76 height 11
click at [468, 277] on button "1" at bounding box center [475, 273] width 25 height 26
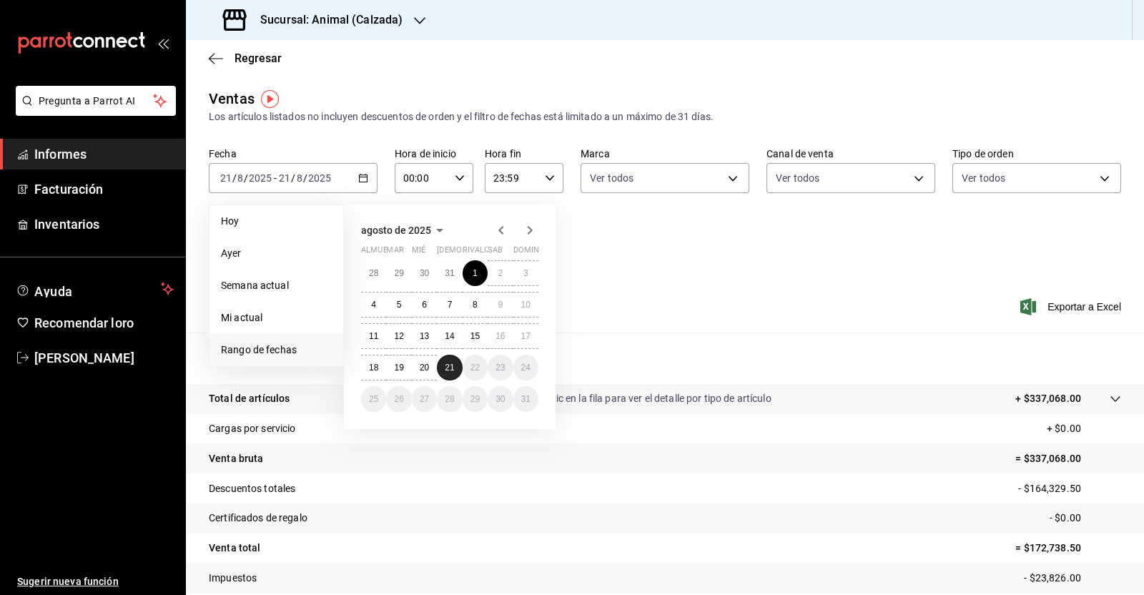
click at [443, 368] on button "21" at bounding box center [449, 368] width 25 height 26
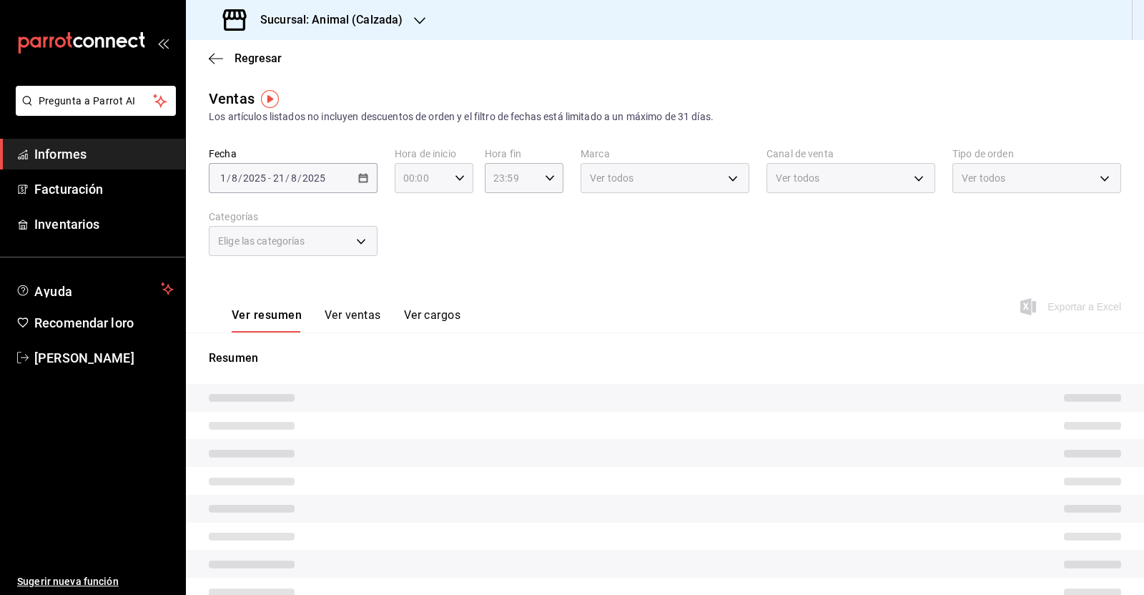
click at [460, 175] on icon "button" at bounding box center [460, 178] width 10 height 10
click at [413, 209] on font "05" at bounding box center [410, 207] width 11 height 11
type input "05:00"
click at [546, 180] on div at bounding box center [572, 297] width 1144 height 595
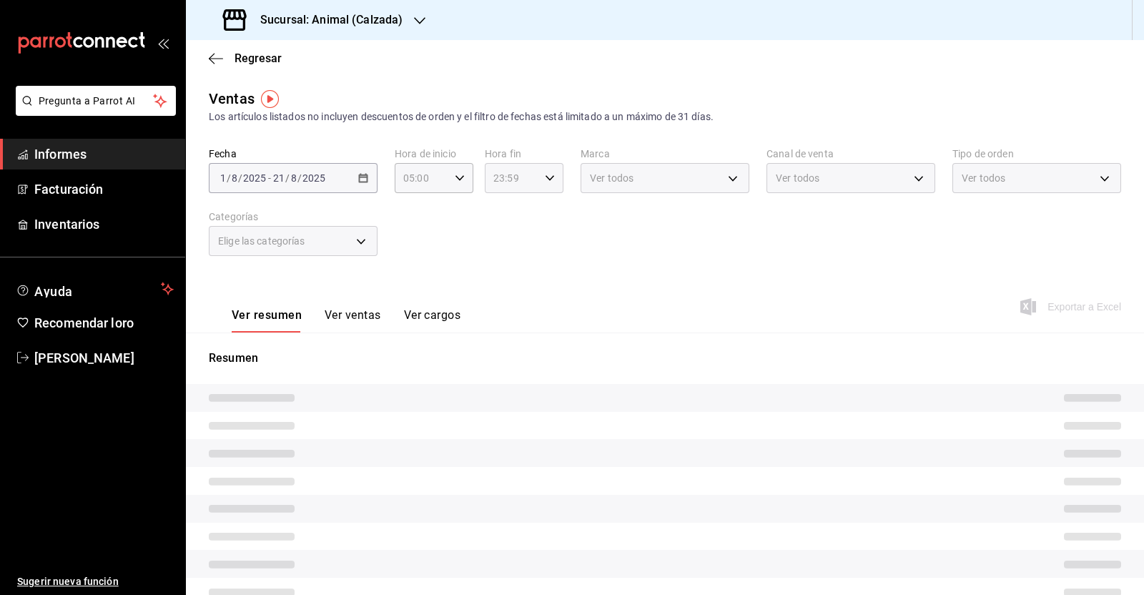
click at [545, 181] on icon "button" at bounding box center [550, 178] width 10 height 10
click at [505, 207] on span "05" at bounding box center [500, 202] width 16 height 11
click at [545, 213] on span "00" at bounding box center [539, 214] width 16 height 11
type input "05:00"
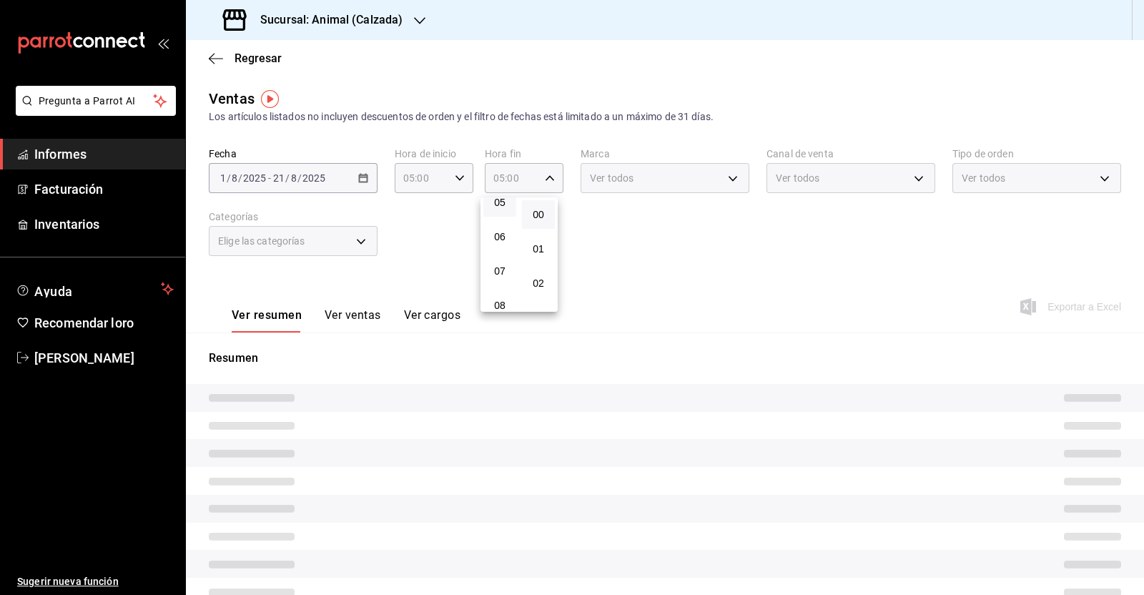
click at [640, 235] on div at bounding box center [572, 297] width 1144 height 595
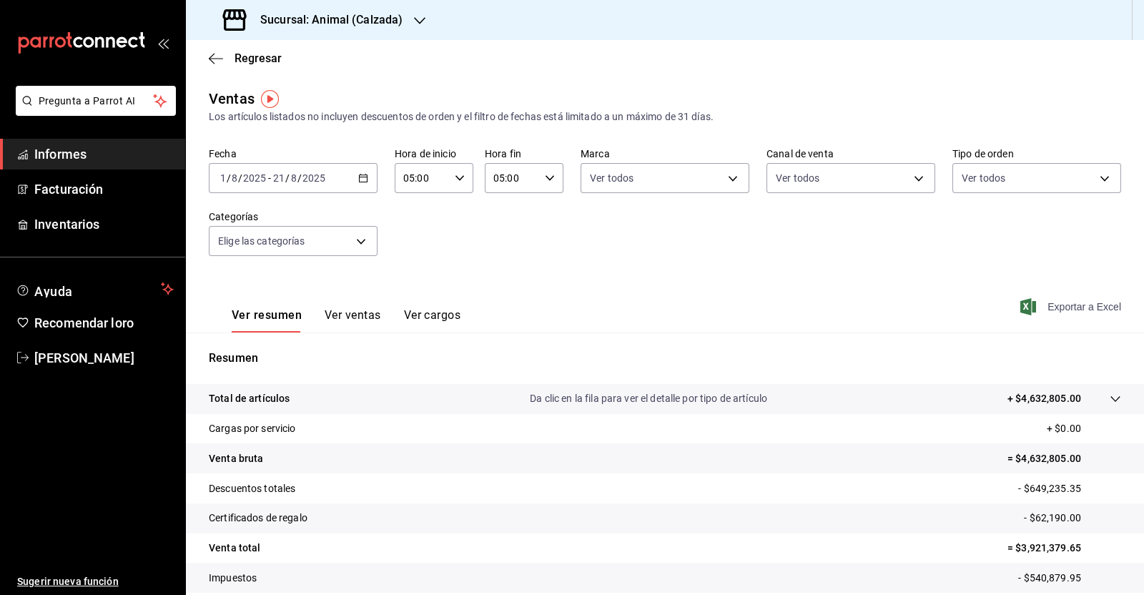
click at [1090, 312] on span "Exportar a Excel" at bounding box center [1072, 306] width 98 height 17
click at [208, 56] on div "Regresar" at bounding box center [665, 58] width 958 height 36
click at [207, 55] on div "Regresar" at bounding box center [665, 58] width 958 height 36
click at [214, 62] on icon "button" at bounding box center [212, 58] width 6 height 11
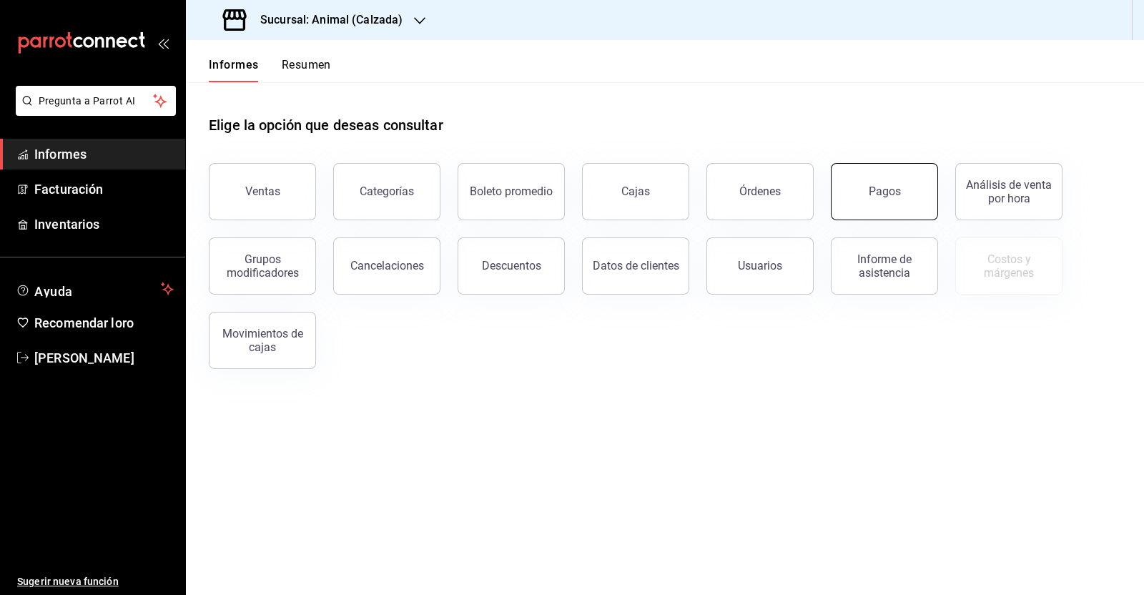
click at [876, 204] on button "Pagos" at bounding box center [884, 191] width 107 height 57
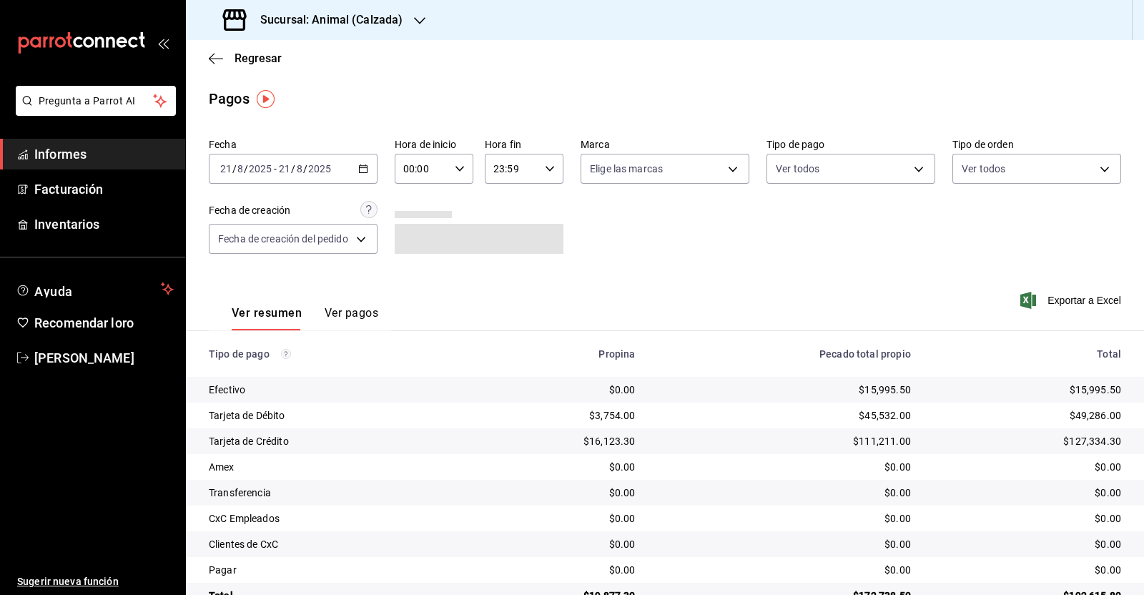
click at [362, 165] on icon "button" at bounding box center [363, 169] width 10 height 10
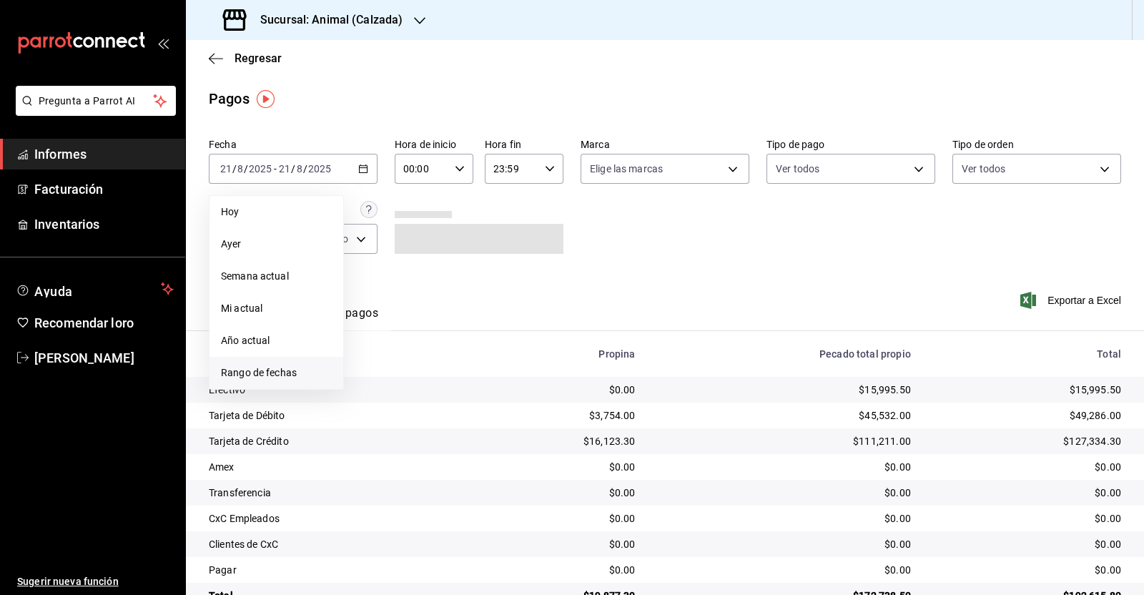
click at [275, 373] on font "Rango de fechas" at bounding box center [259, 372] width 76 height 11
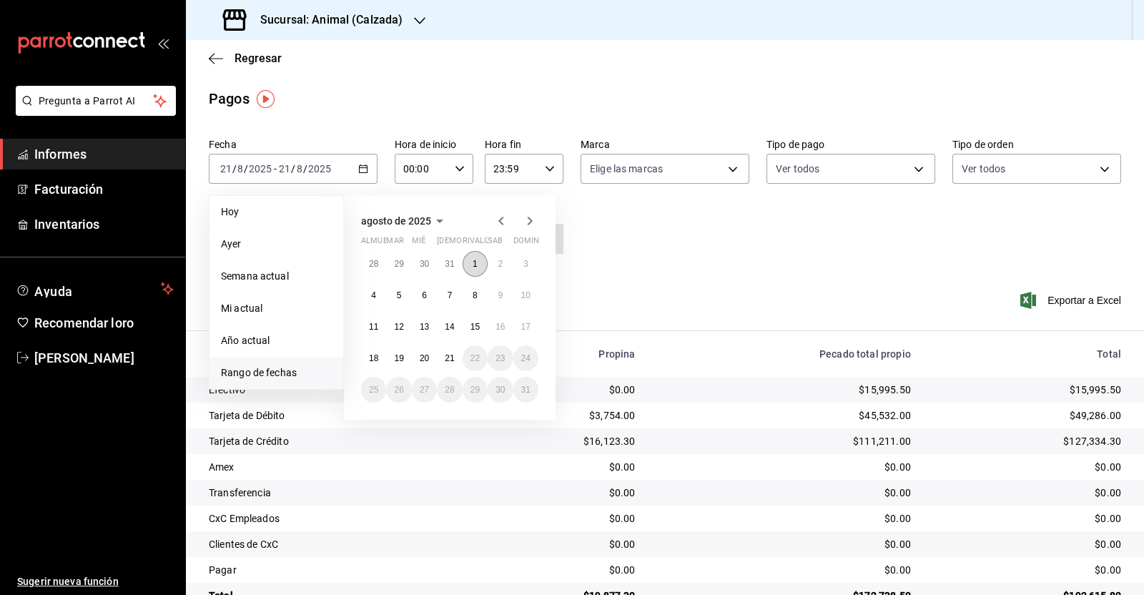
click at [476, 264] on font "1" at bounding box center [475, 264] width 5 height 10
click at [448, 362] on abbr "21" at bounding box center [449, 358] width 9 height 10
click at [473, 272] on button "1" at bounding box center [475, 264] width 25 height 26
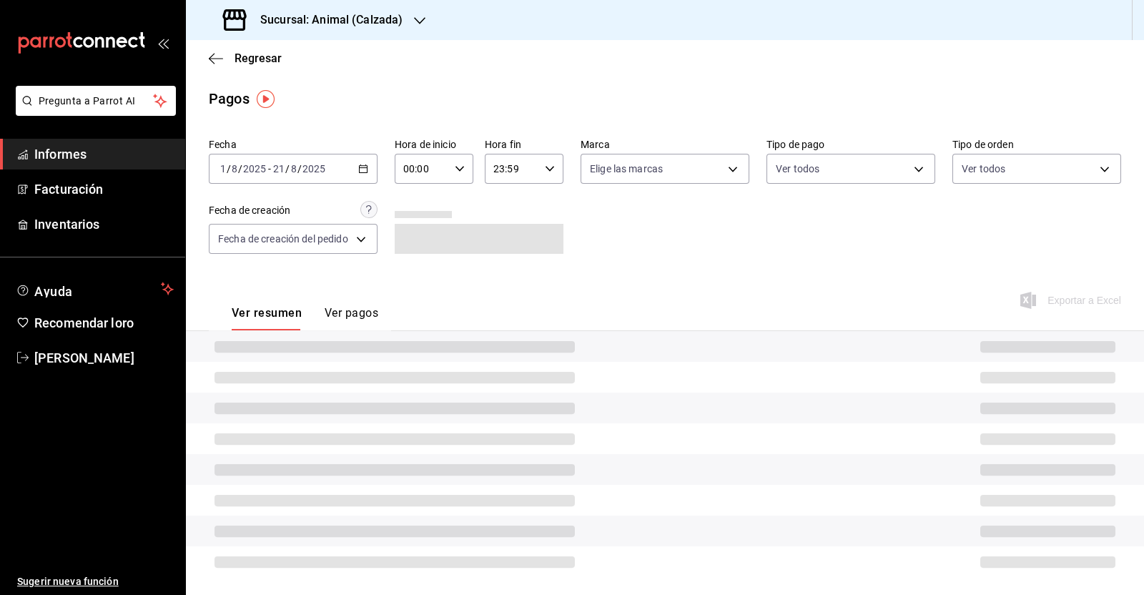
click at [456, 172] on icon "button" at bounding box center [460, 169] width 10 height 10
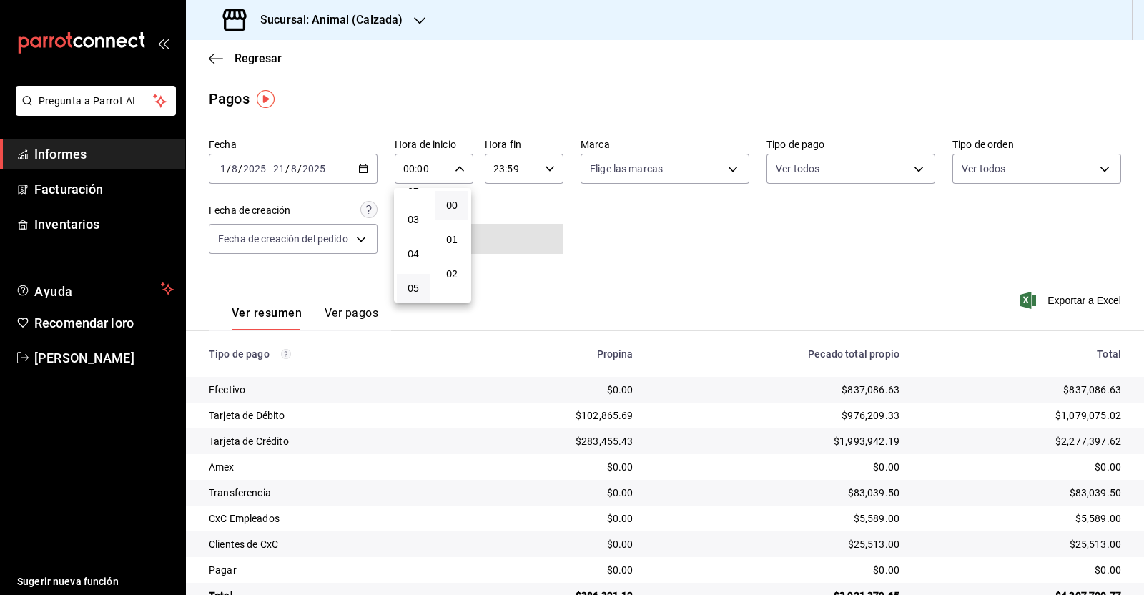
click at [421, 294] on button "05" at bounding box center [413, 288] width 33 height 29
type input "05:00"
click at [545, 175] on div at bounding box center [572, 297] width 1144 height 595
click at [548, 169] on icon "button" at bounding box center [550, 169] width 10 height 10
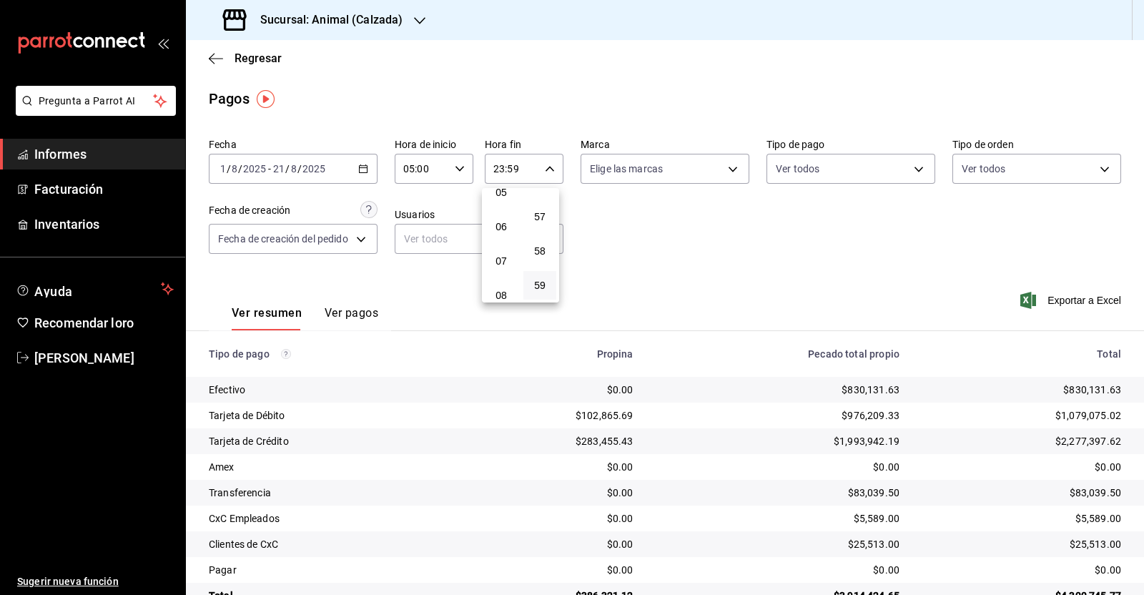
scroll to position [184, 0]
click at [503, 199] on font "05" at bounding box center [500, 192] width 11 height 11
click at [542, 214] on button "00" at bounding box center [539, 205] width 33 height 29
type input "05:00"
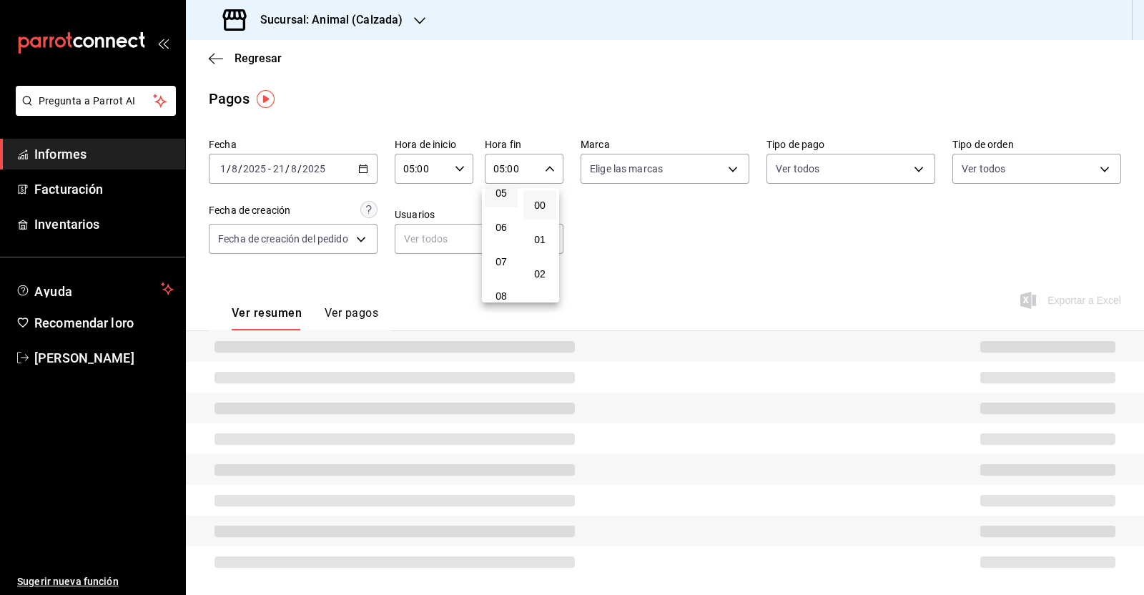
click at [647, 217] on div at bounding box center [572, 297] width 1144 height 595
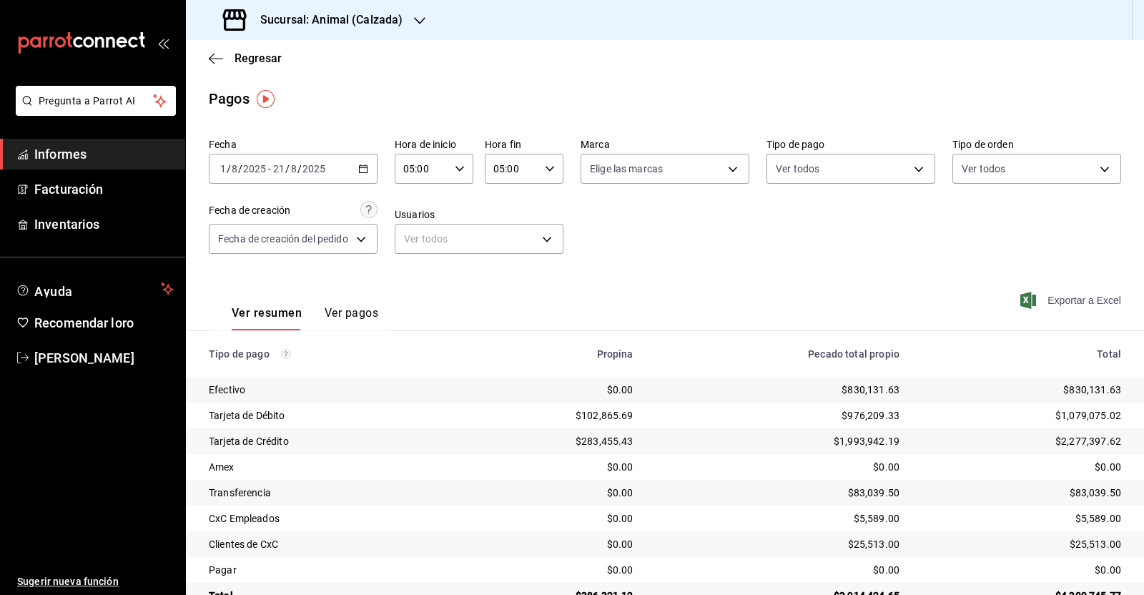
click at [1067, 303] on font "Exportar a Excel" at bounding box center [1084, 300] width 74 height 11
